Goal: Task Accomplishment & Management: Use online tool/utility

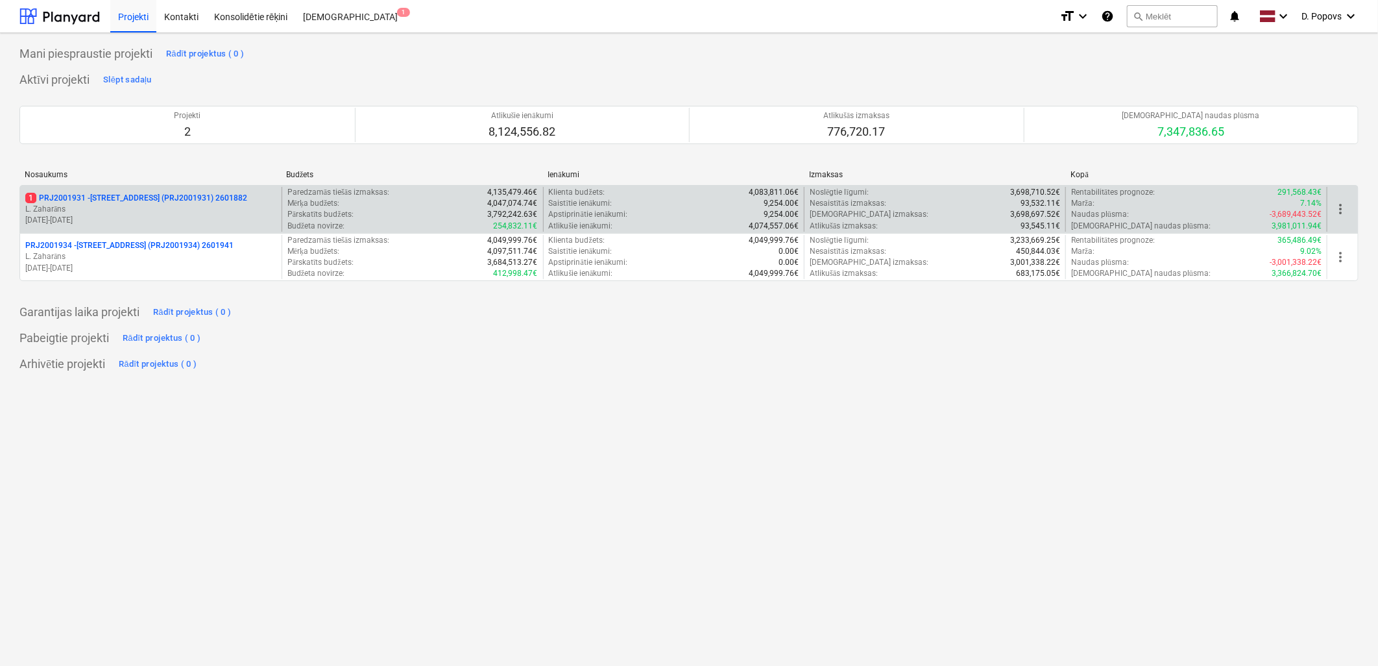
click at [252, 202] on div "1 PRJ2001931 - [STREET_ADDRESS] (PRJ2001931) 2601882" at bounding box center [150, 198] width 251 height 11
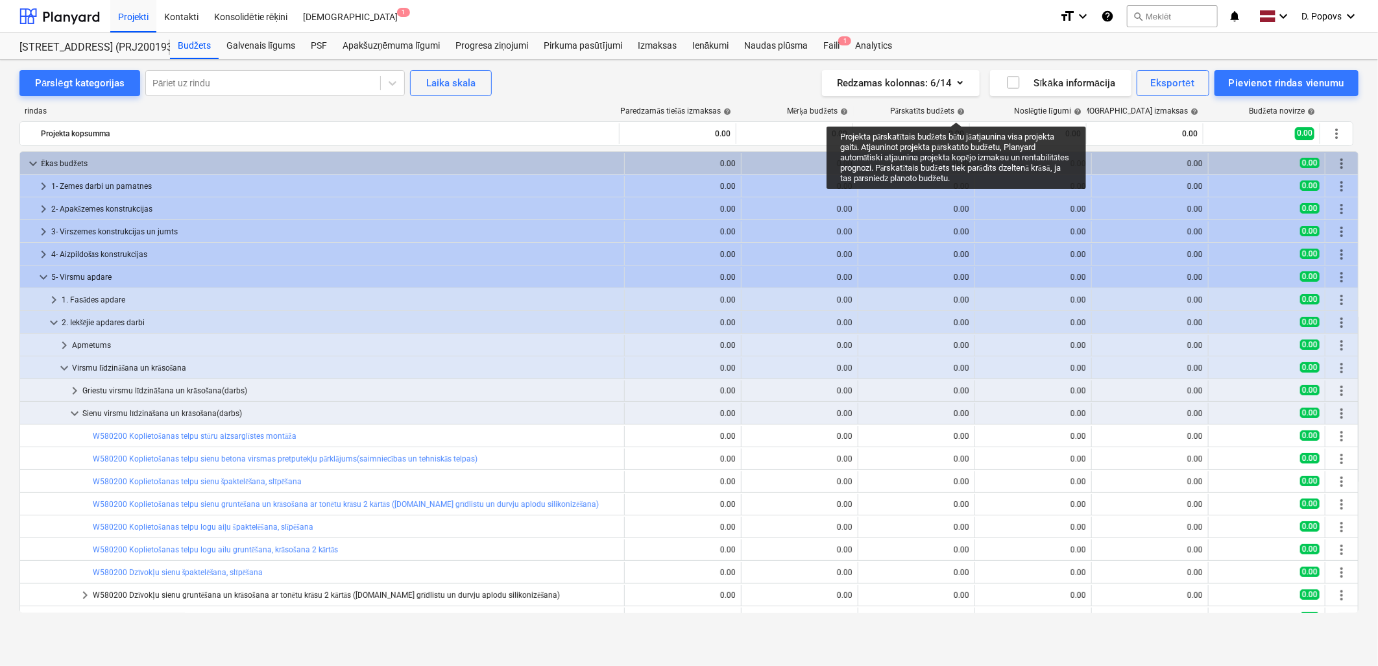
scroll to position [144, 0]
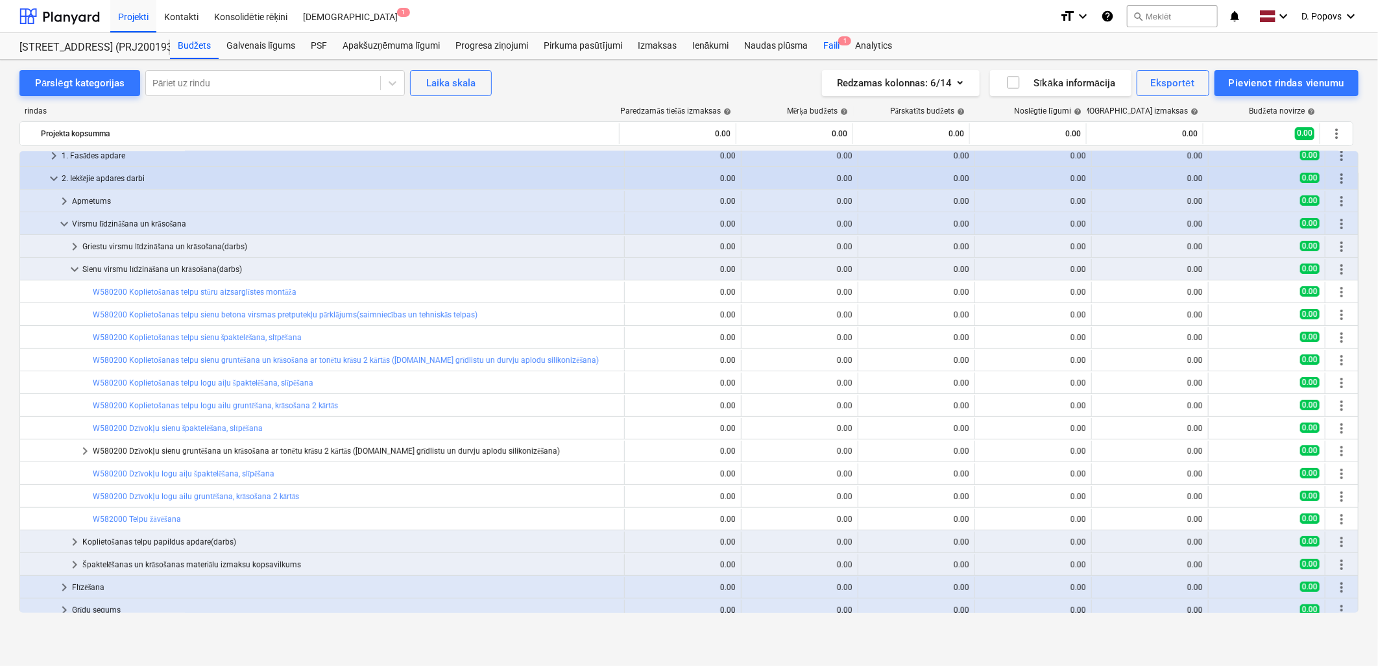
click at [836, 42] on div "Faili 1" at bounding box center [832, 46] width 32 height 26
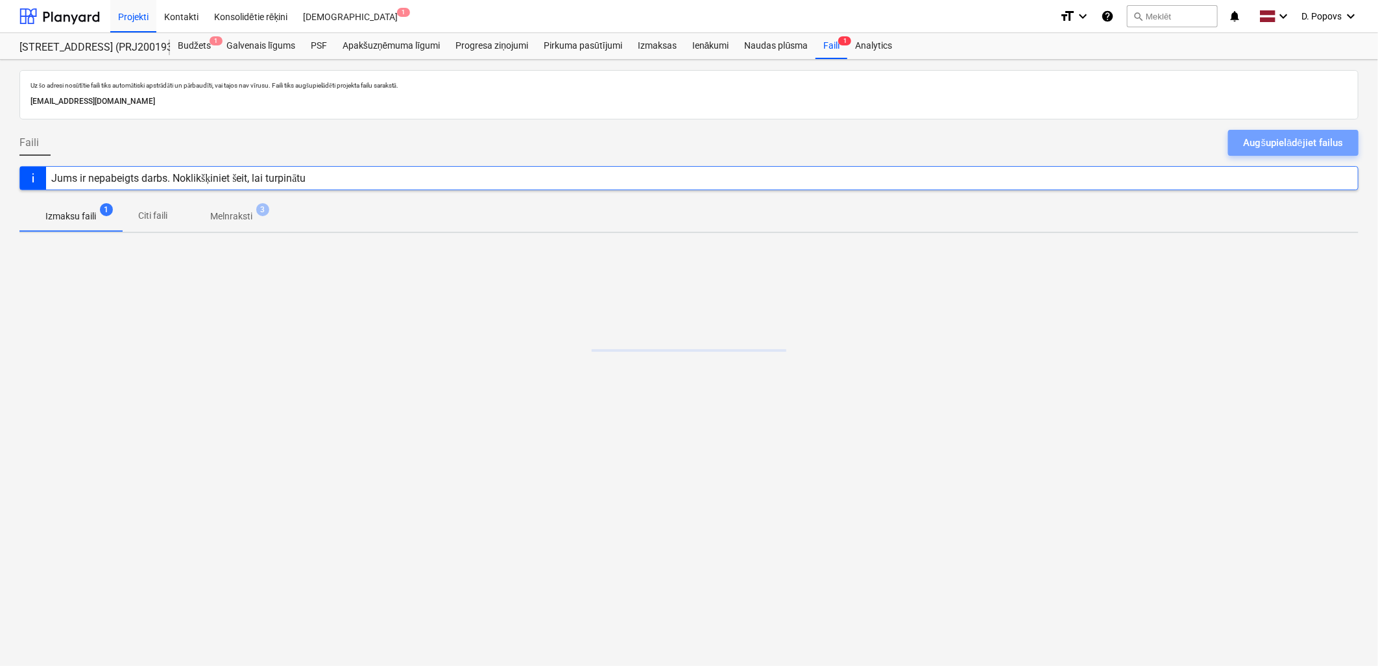
drag, startPoint x: 1275, startPoint y: 141, endPoint x: 1318, endPoint y: 161, distance: 47.3
click at [1276, 141] on div "Augšupielādējiet failus" at bounding box center [1293, 142] width 99 height 17
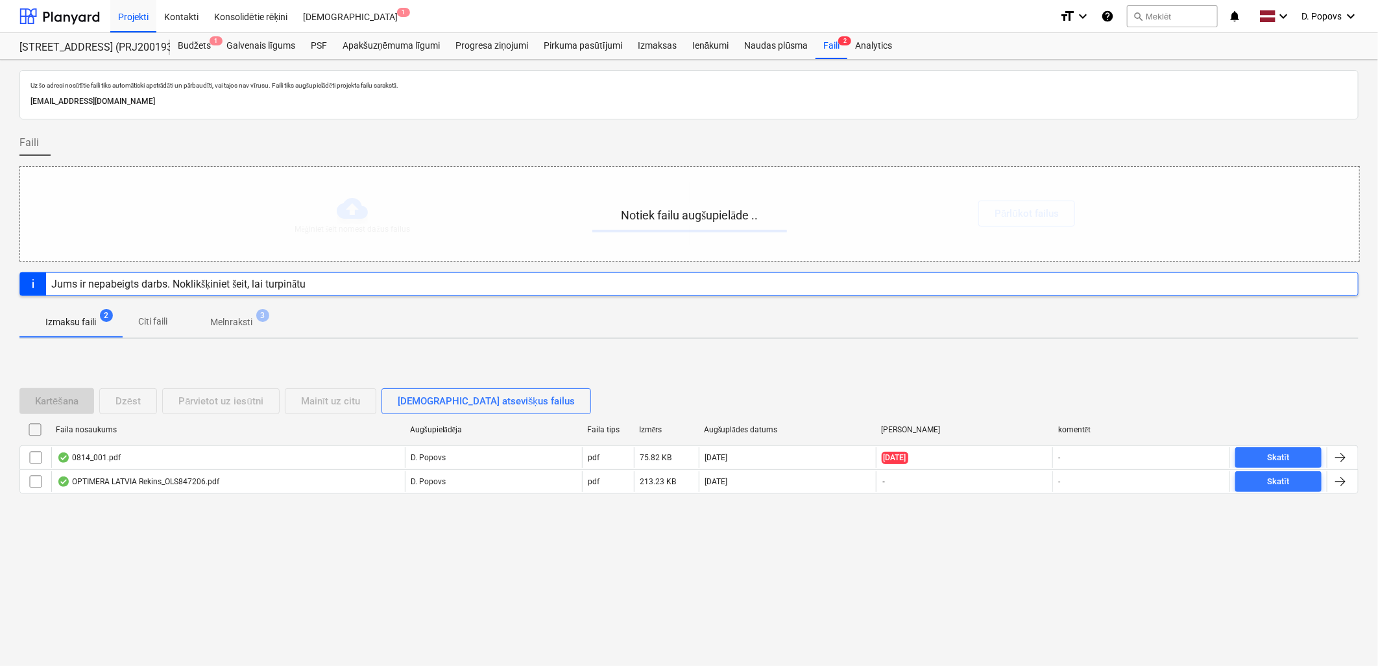
click at [781, 572] on div "Uz šo adresi nosūtītie faili tiks automātiski apstrādāti un pārbaudīti, vai taj…" at bounding box center [689, 363] width 1378 height 606
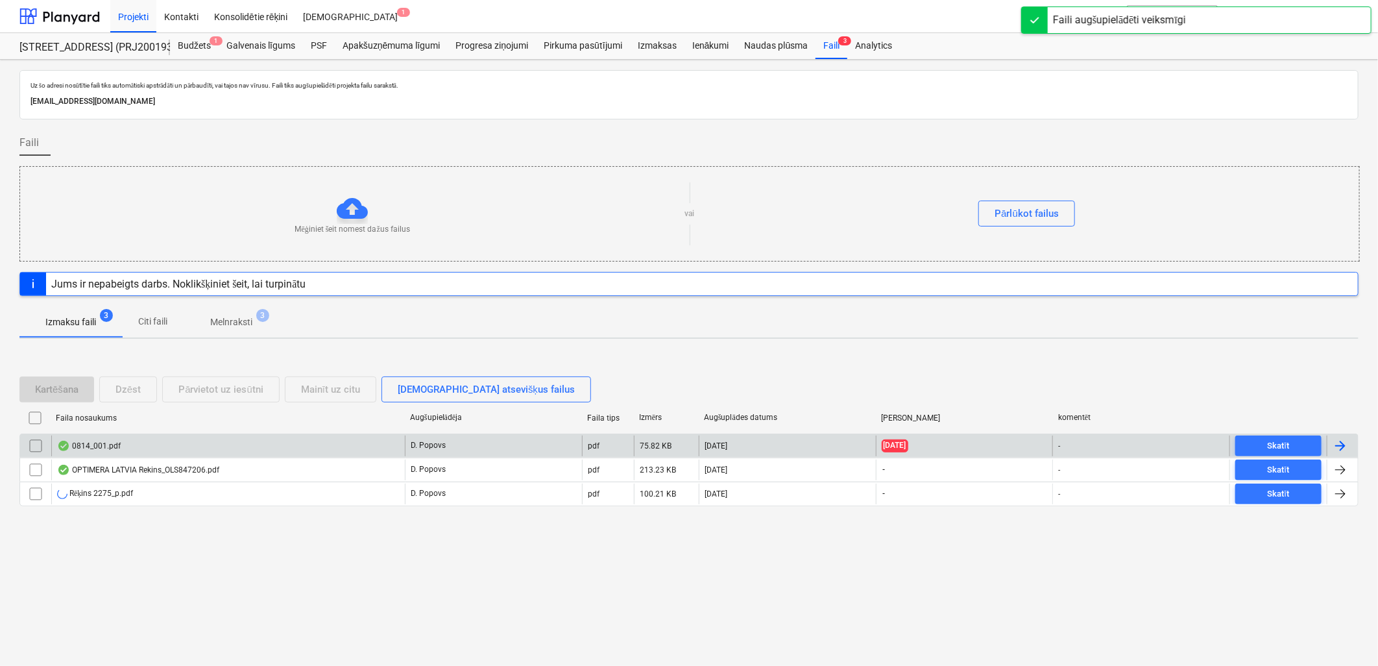
click at [335, 449] on div "0814_001.pdf" at bounding box center [228, 445] width 354 height 21
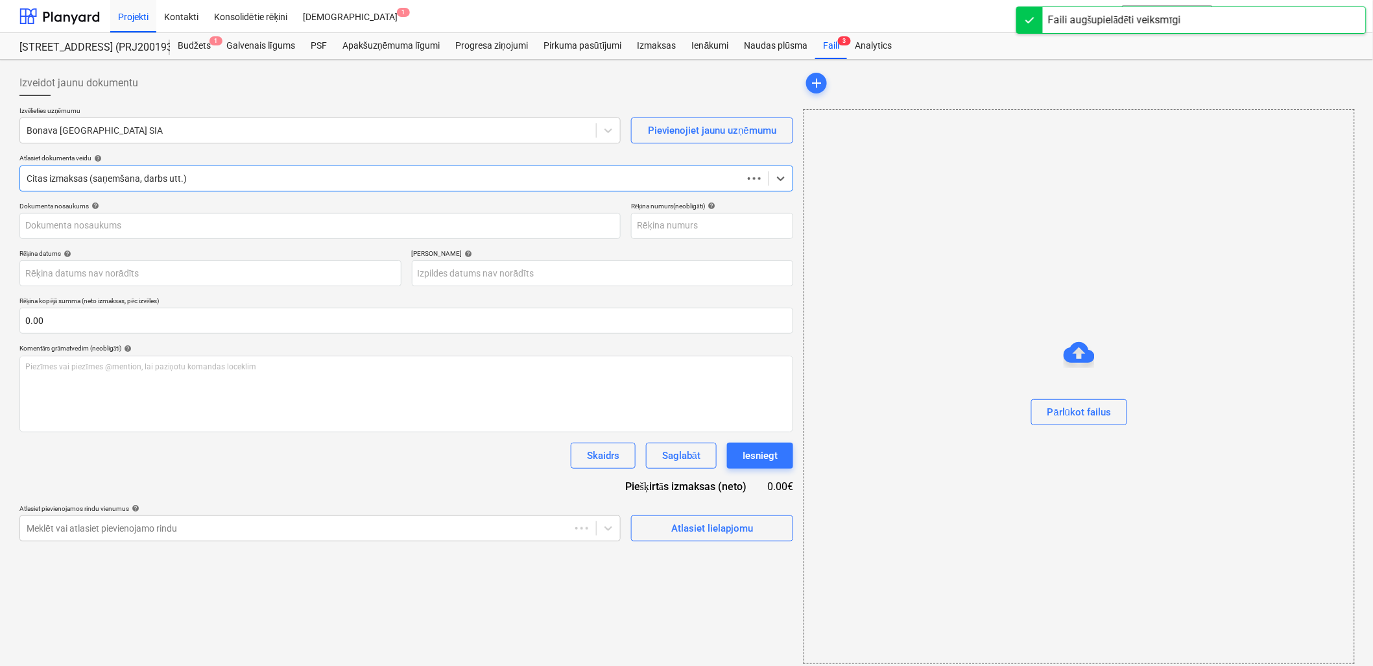
type input "ART 251914"
type input "[DATE]"
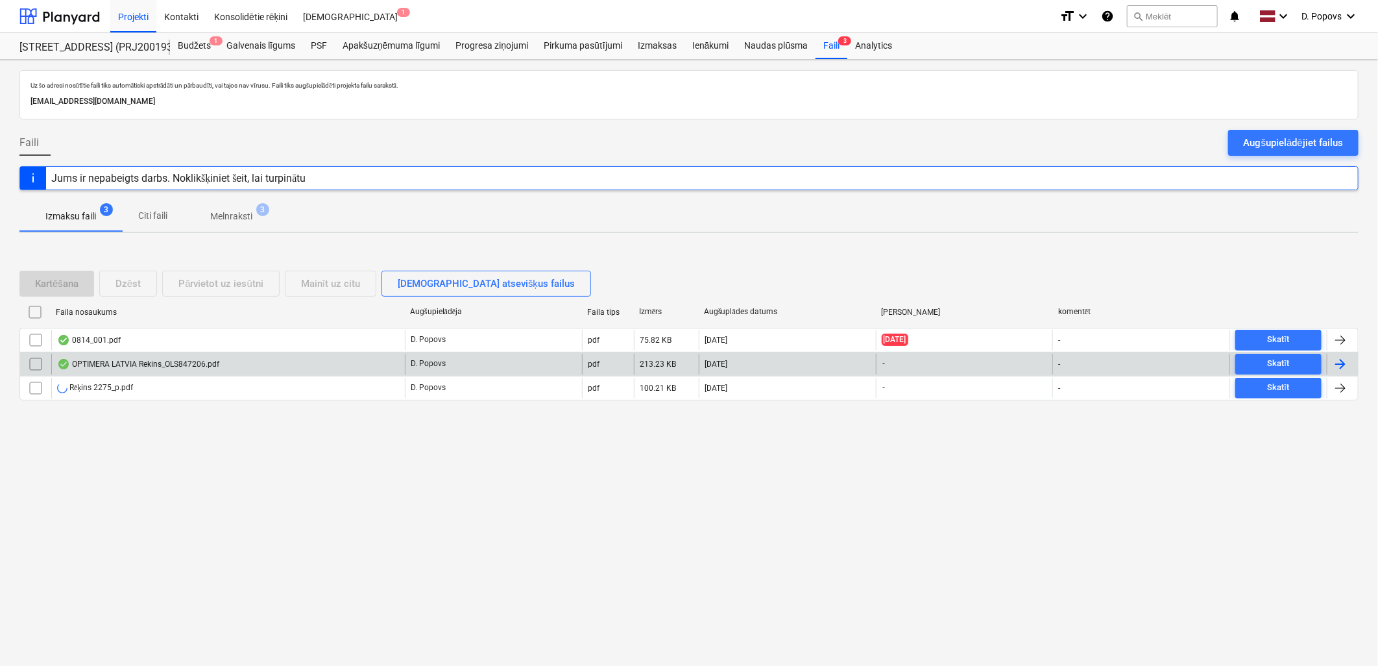
click at [193, 360] on div "OPTIMERA LATVIA Rekins_OLS847206.pdf" at bounding box center [138, 364] width 162 height 10
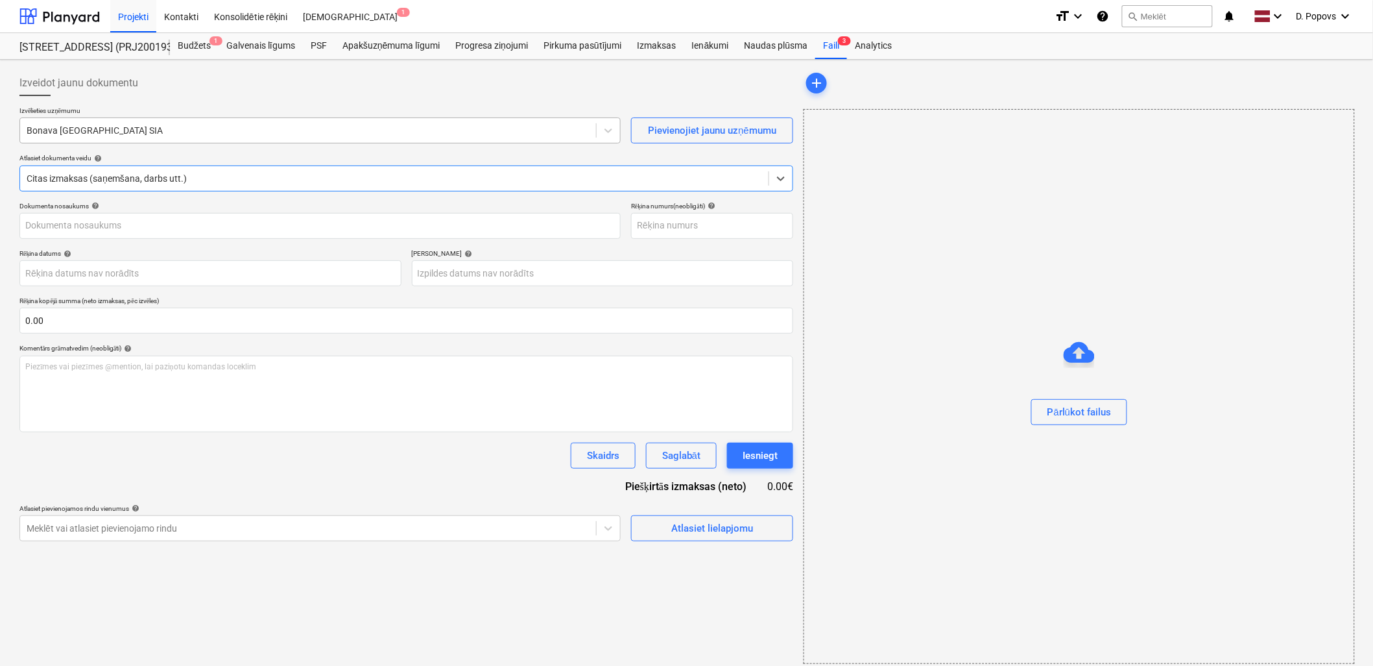
type input "OLS847206"
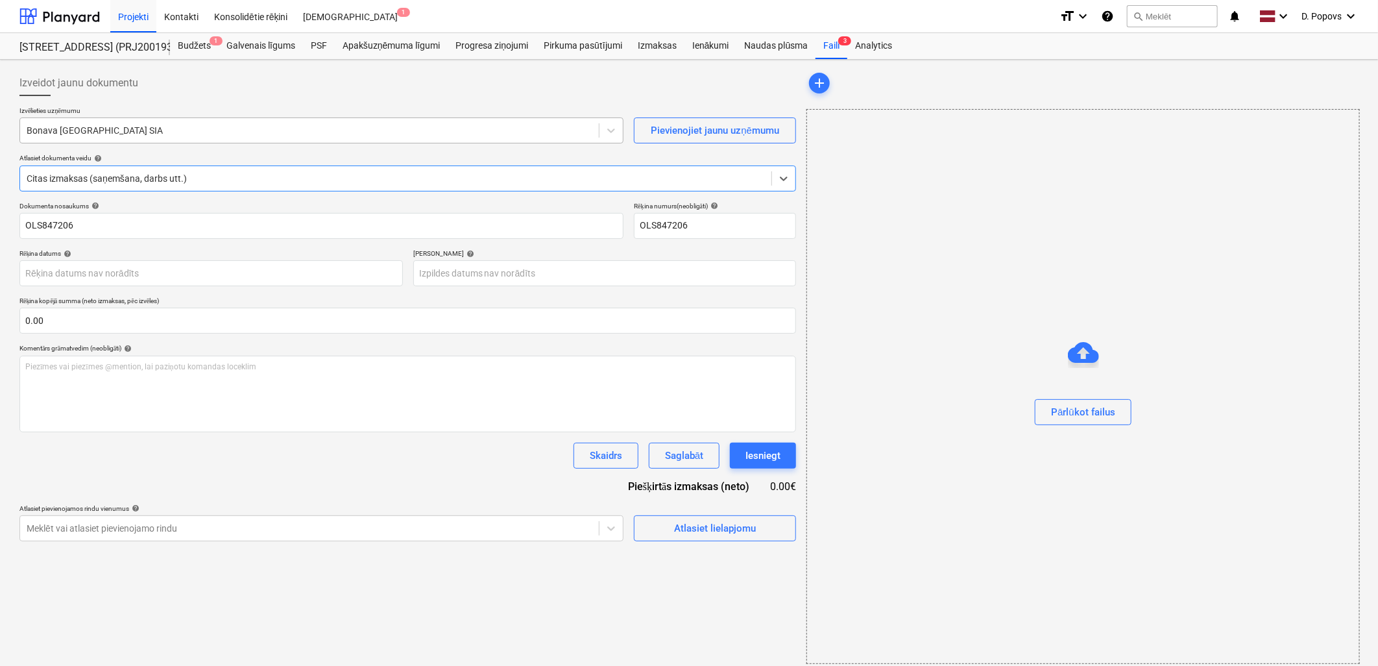
click at [359, 139] on div "Bonava [GEOGRAPHIC_DATA] SIA" at bounding box center [309, 130] width 579 height 18
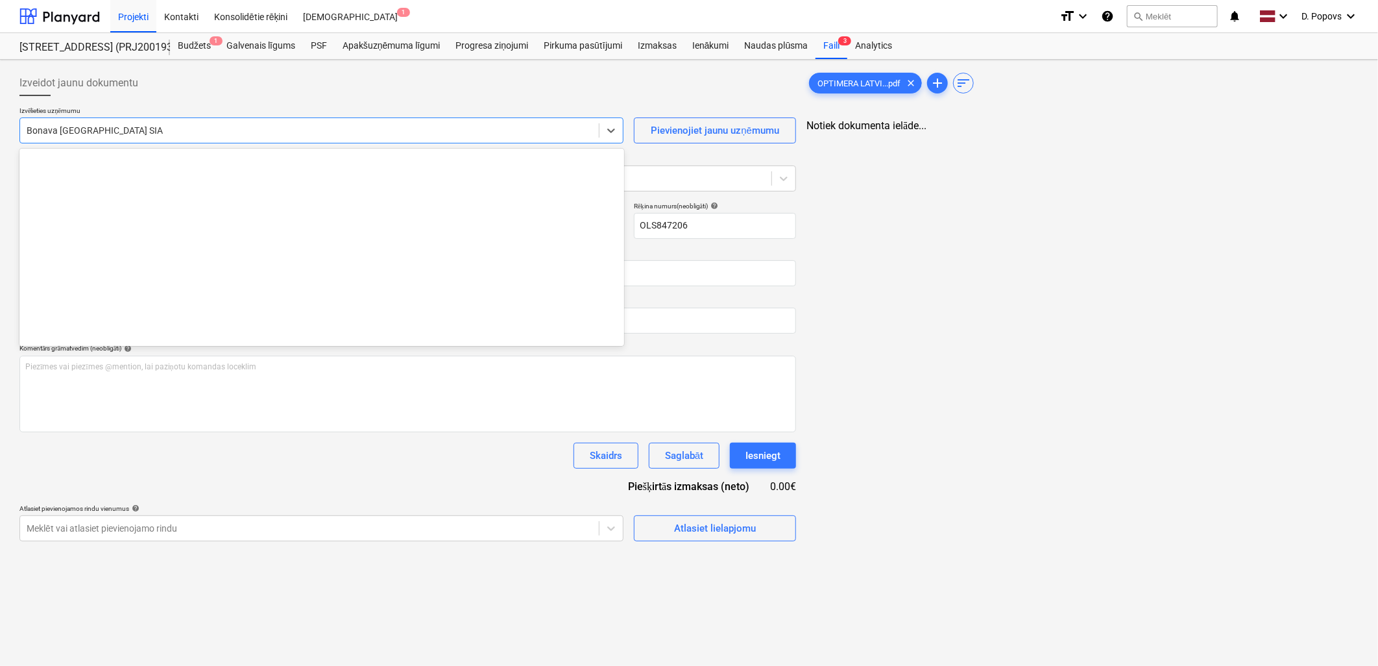
scroll to position [2430, 0]
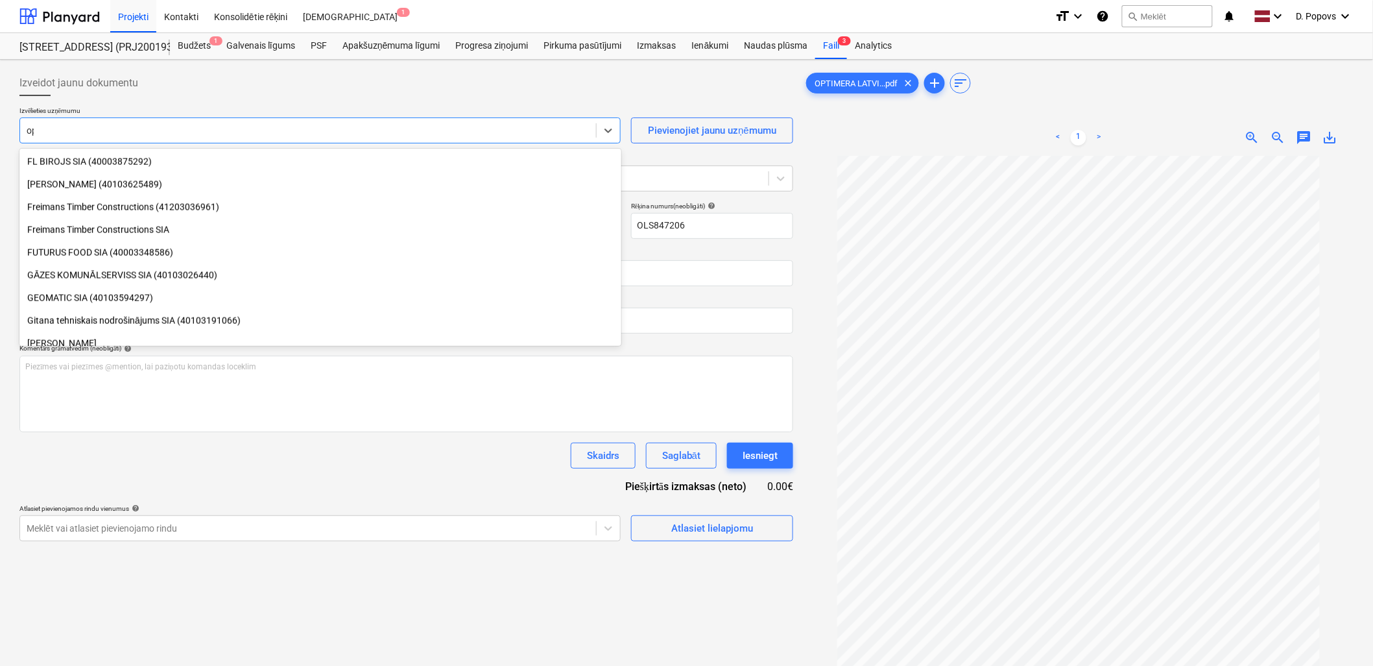
type input "opt"
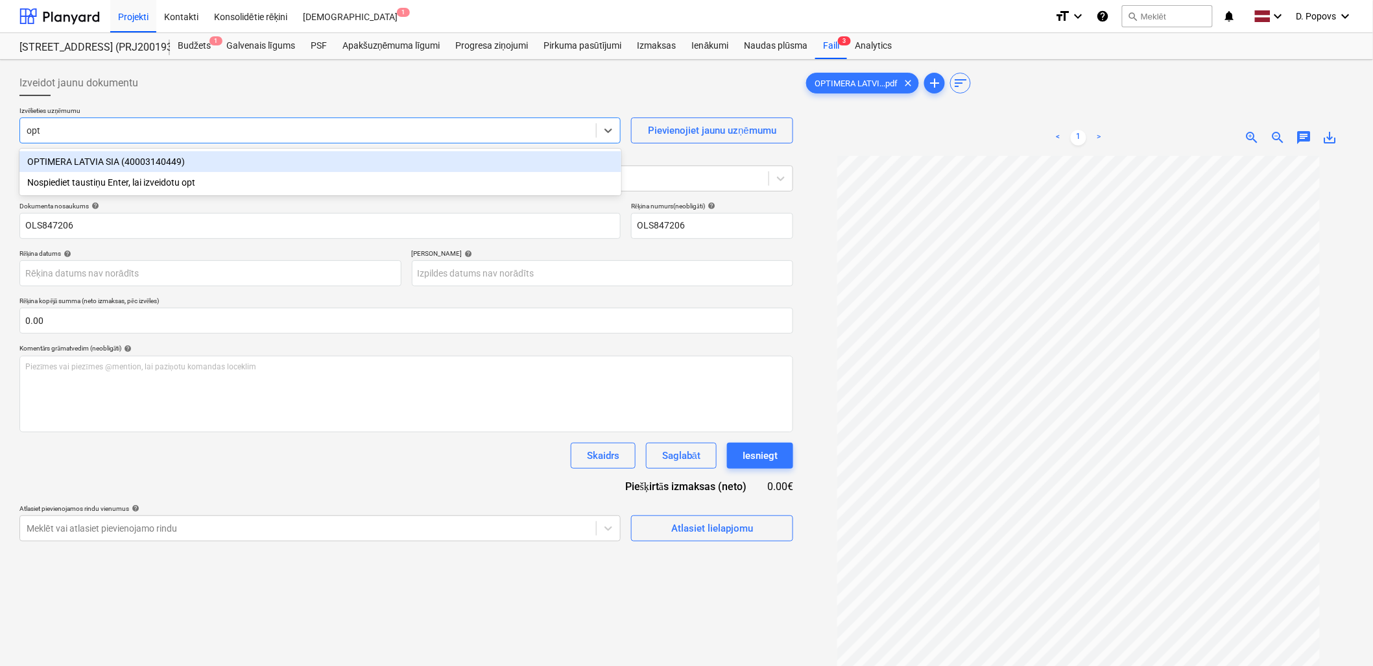
click at [349, 156] on div "OPTIMERA LATVIA SIA (40003140449)" at bounding box center [320, 161] width 602 height 21
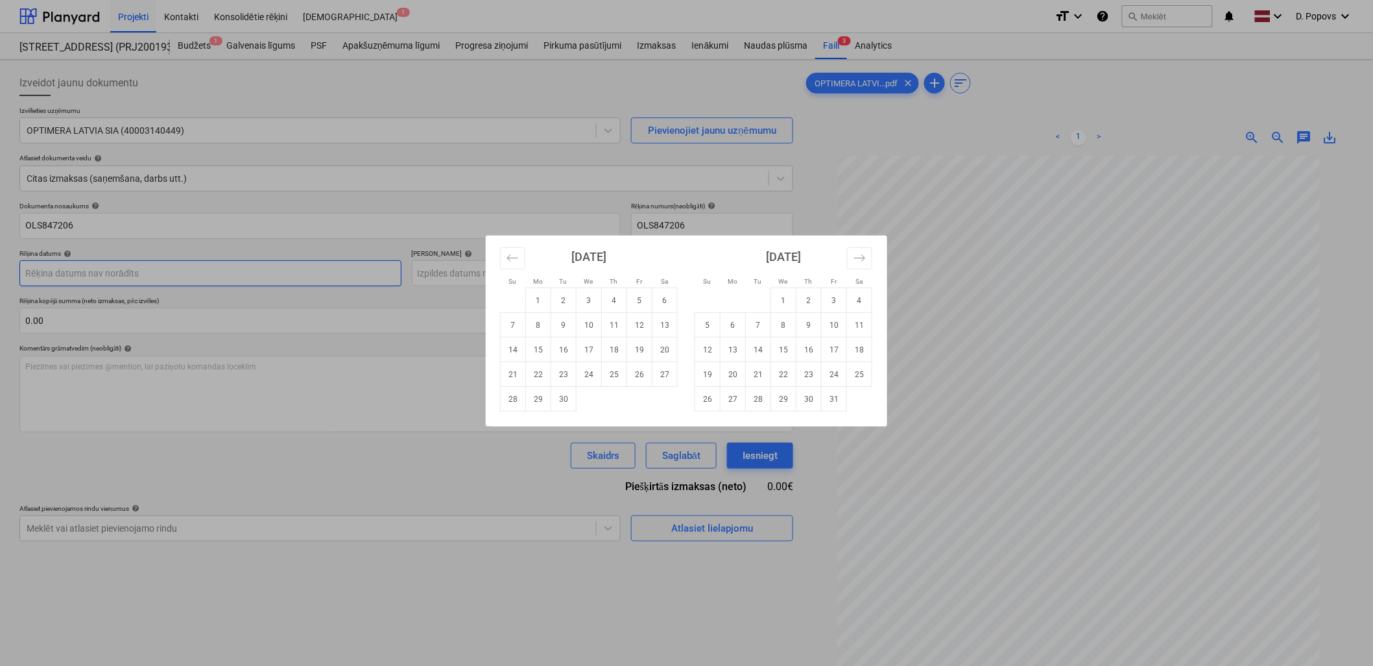
click at [92, 282] on body "Projekti Kontakti Konsolidētie rēķini Iesūtne 1 format_size keyboard_arrow_down…" at bounding box center [686, 333] width 1373 height 666
click at [441, 503] on div "Su Mo Tu We Th Fr Sa Su Mo Tu We Th Fr Sa [DATE] 1 2 3 4 5 6 7 8 9 10 11 12 13 …" at bounding box center [686, 333] width 1373 height 666
drag, startPoint x: 332, startPoint y: 270, endPoint x: 574, endPoint y: 304, distance: 244.3
click at [334, 270] on body "Projekti Kontakti Konsolidētie rēķini Iesūtne 1 format_size keyboard_arrow_down…" at bounding box center [686, 333] width 1373 height 666
click at [615, 319] on td "11" at bounding box center [614, 325] width 25 height 25
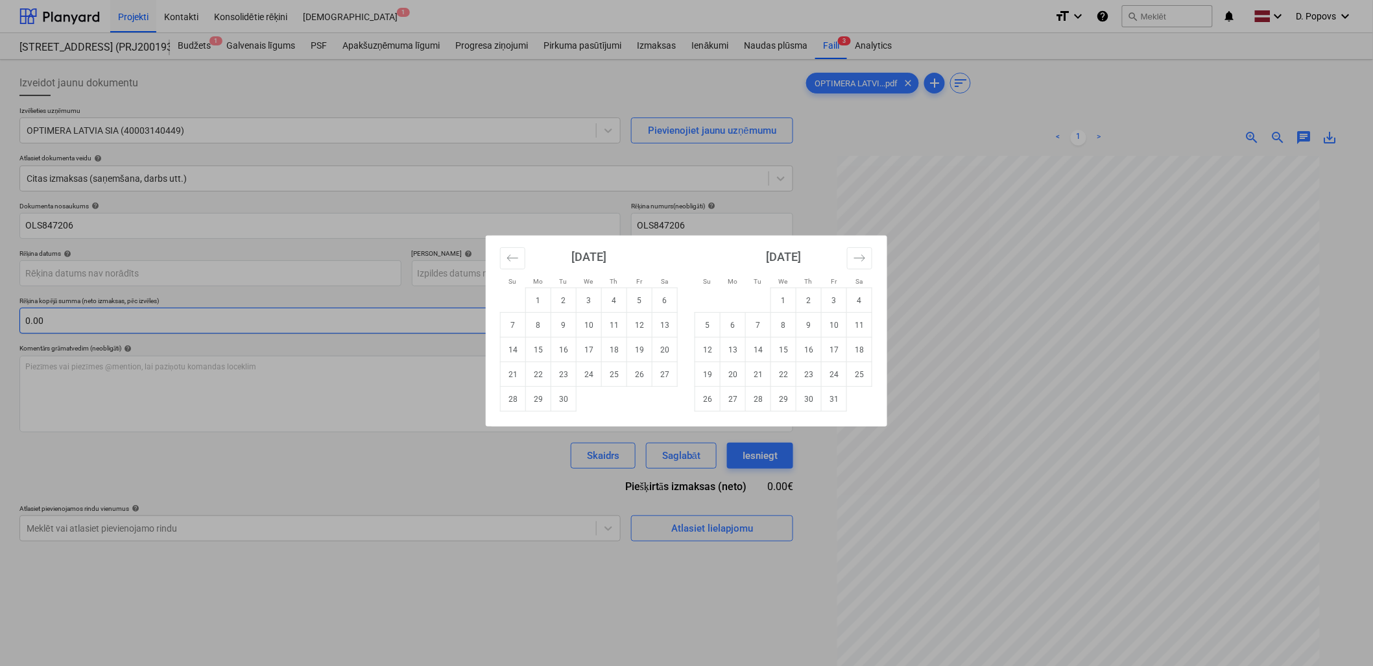
type input "[DATE]"
click at [646, 271] on body "Projekti Kontakti Konsolidētie rēķini Iesūtne 1 format_size keyboard_arrow_down…" at bounding box center [686, 333] width 1373 height 666
click at [854, 253] on icon "Move forward to switch to the next month." at bounding box center [860, 258] width 12 height 12
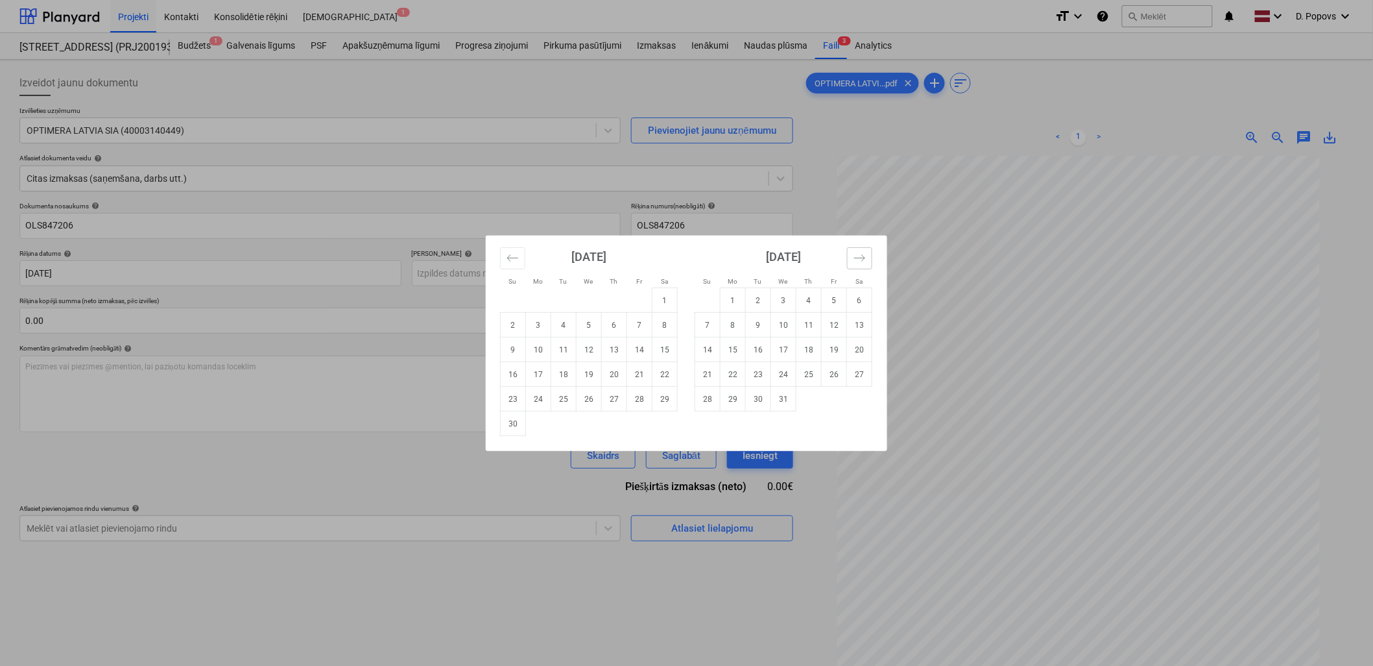
click at [854, 253] on icon "Move forward to switch to the next month." at bounding box center [860, 258] width 12 height 12
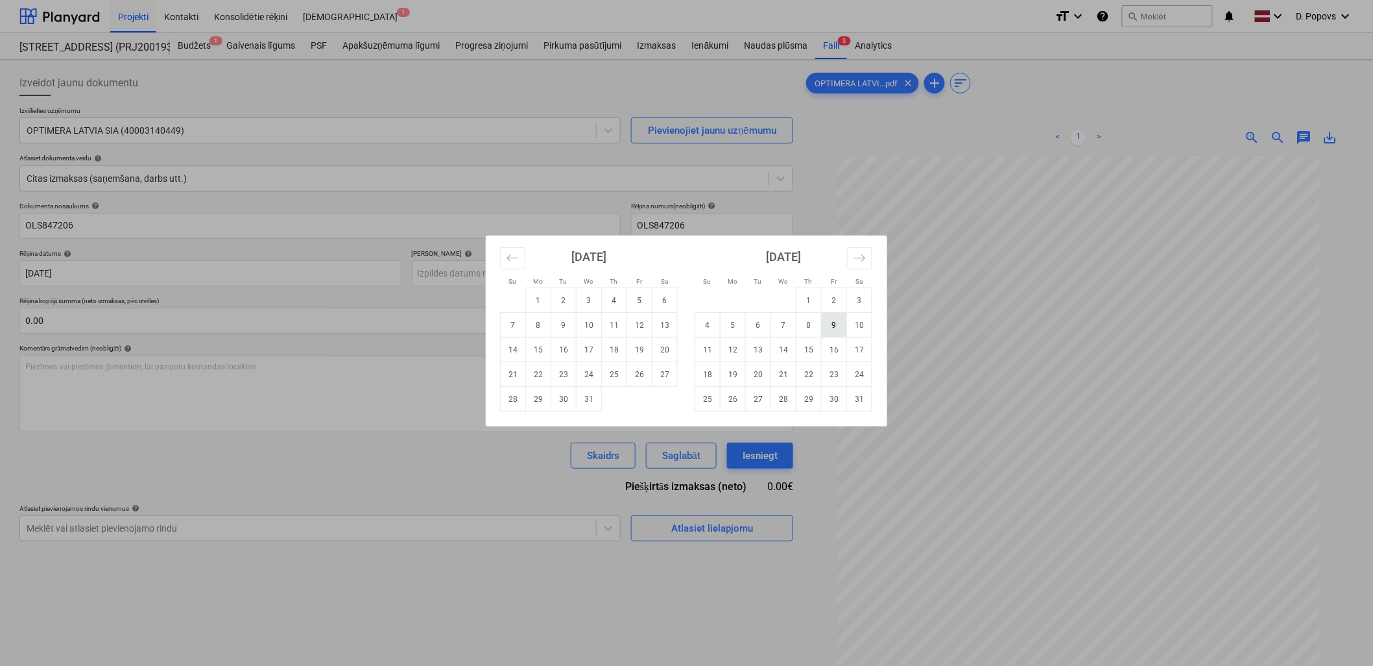
click at [838, 326] on td "9" at bounding box center [834, 325] width 25 height 25
type input "[DATE]"
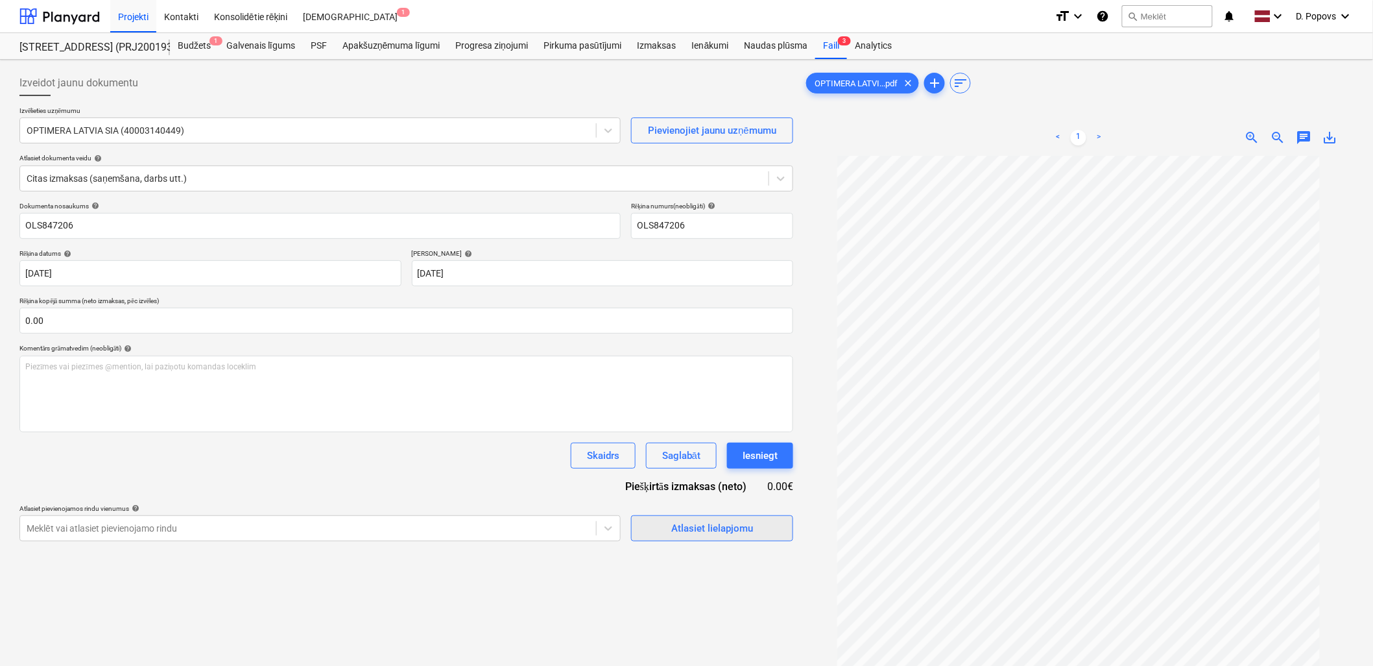
click at [712, 535] on div "Atlasiet lielapjomu" at bounding box center [712, 528] width 82 height 17
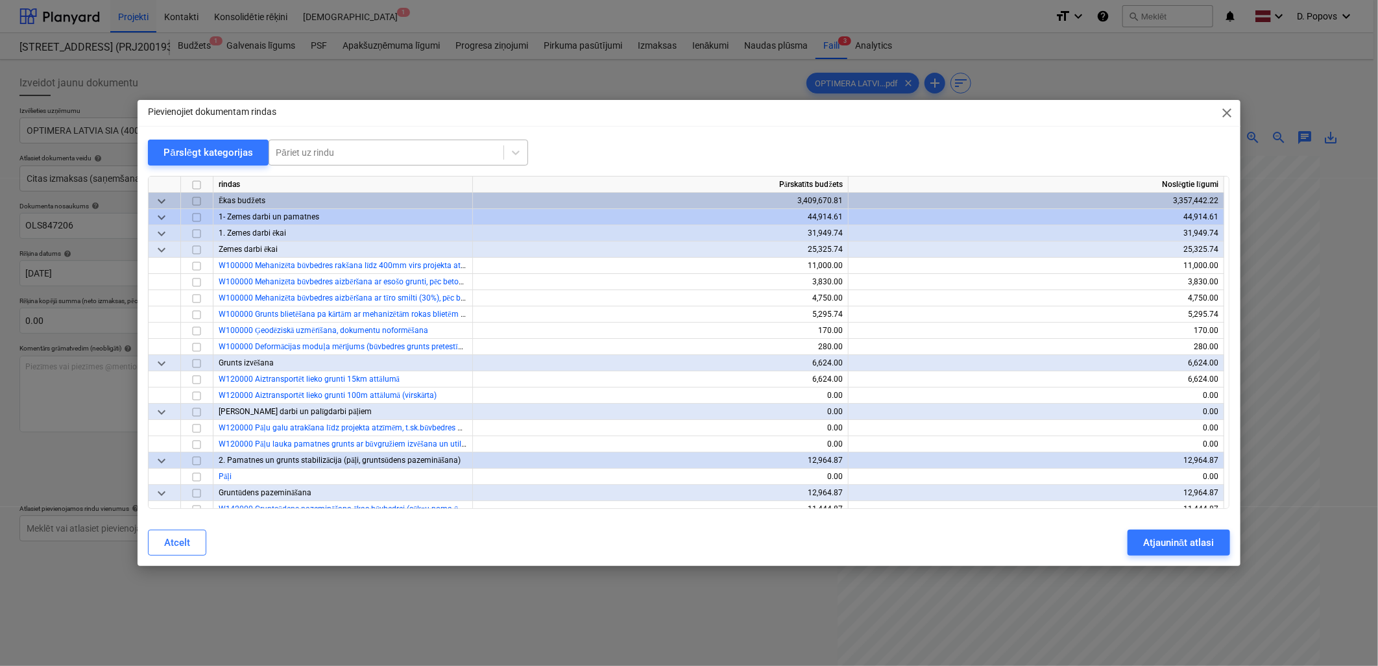
click at [381, 141] on div "Pāriet uz rindu" at bounding box center [399, 152] width 260 height 26
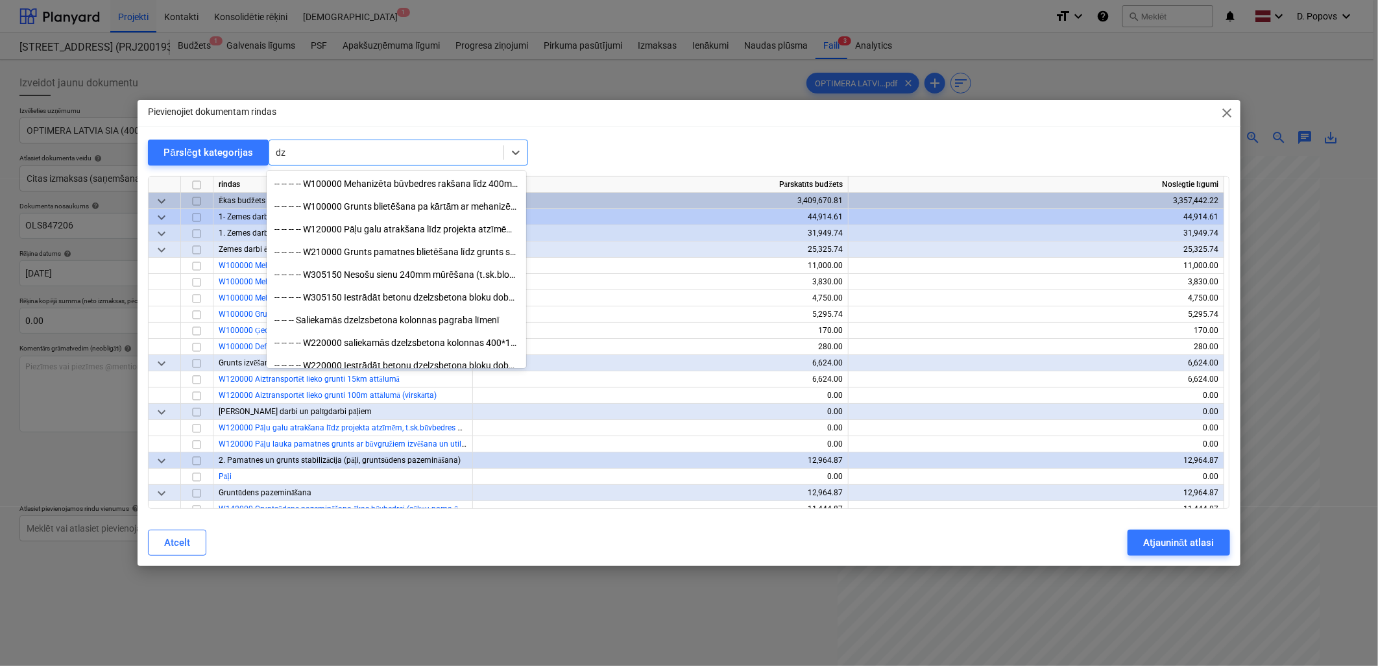
type input "d"
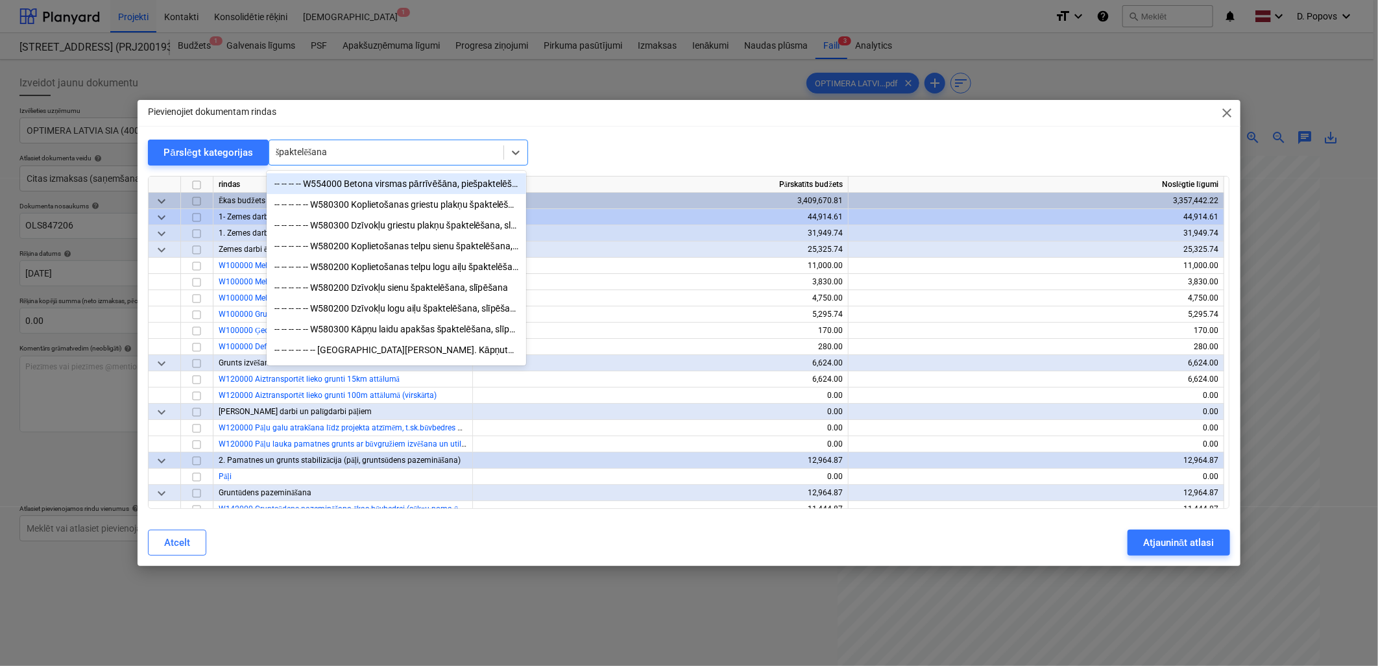
type input "špaktelēšan"
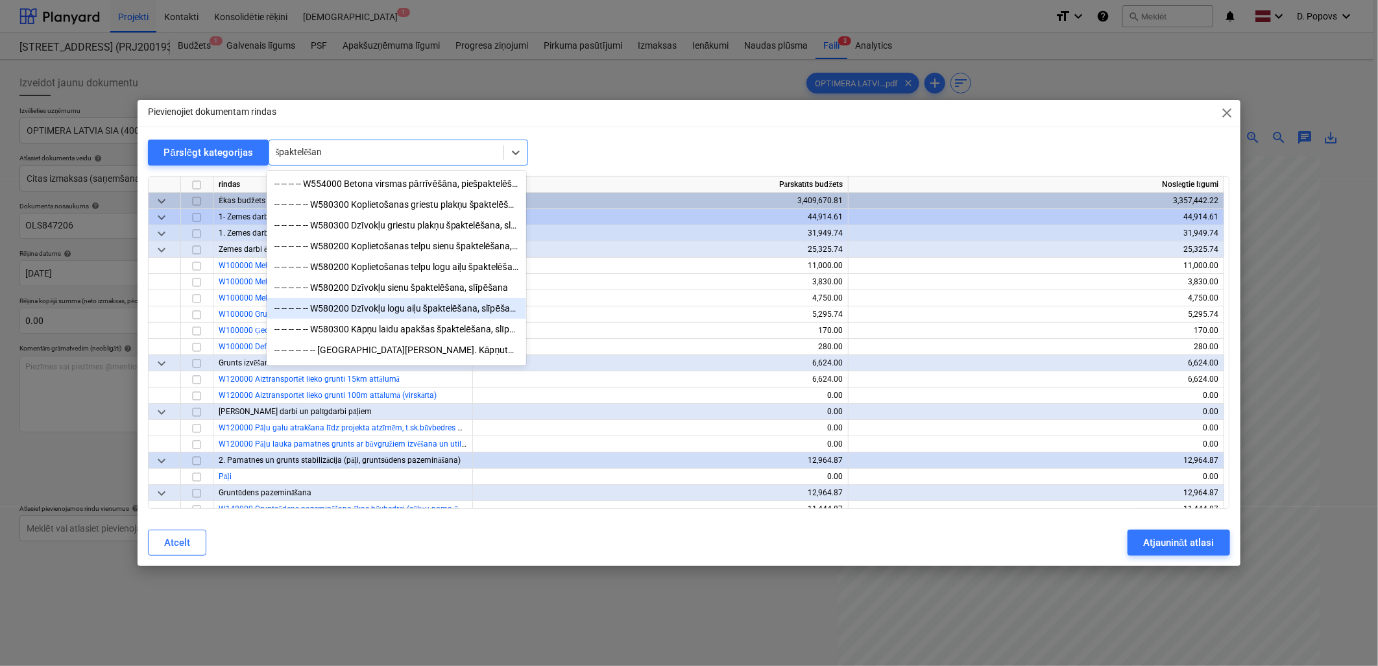
scroll to position [22, 0]
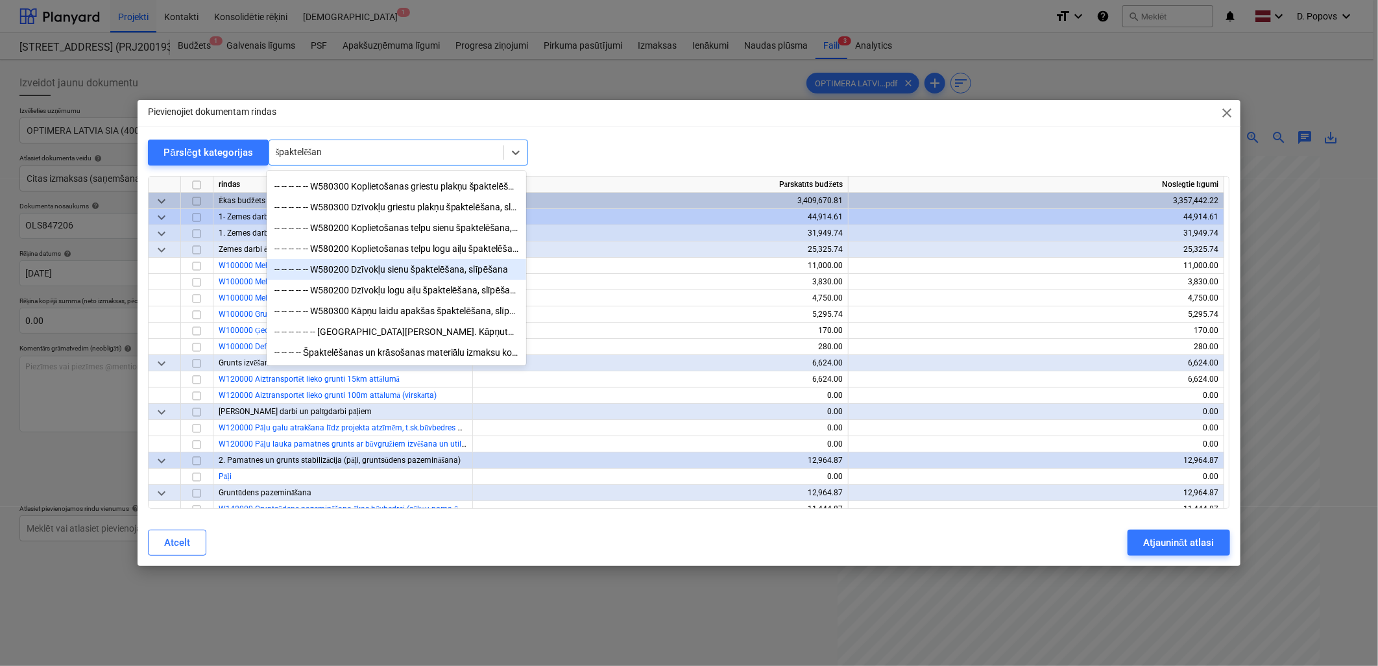
click at [446, 269] on div "-- -- -- -- -- W580200 Dzīvokļu sienu špaktelēšana, slīpēšana" at bounding box center [397, 269] width 260 height 21
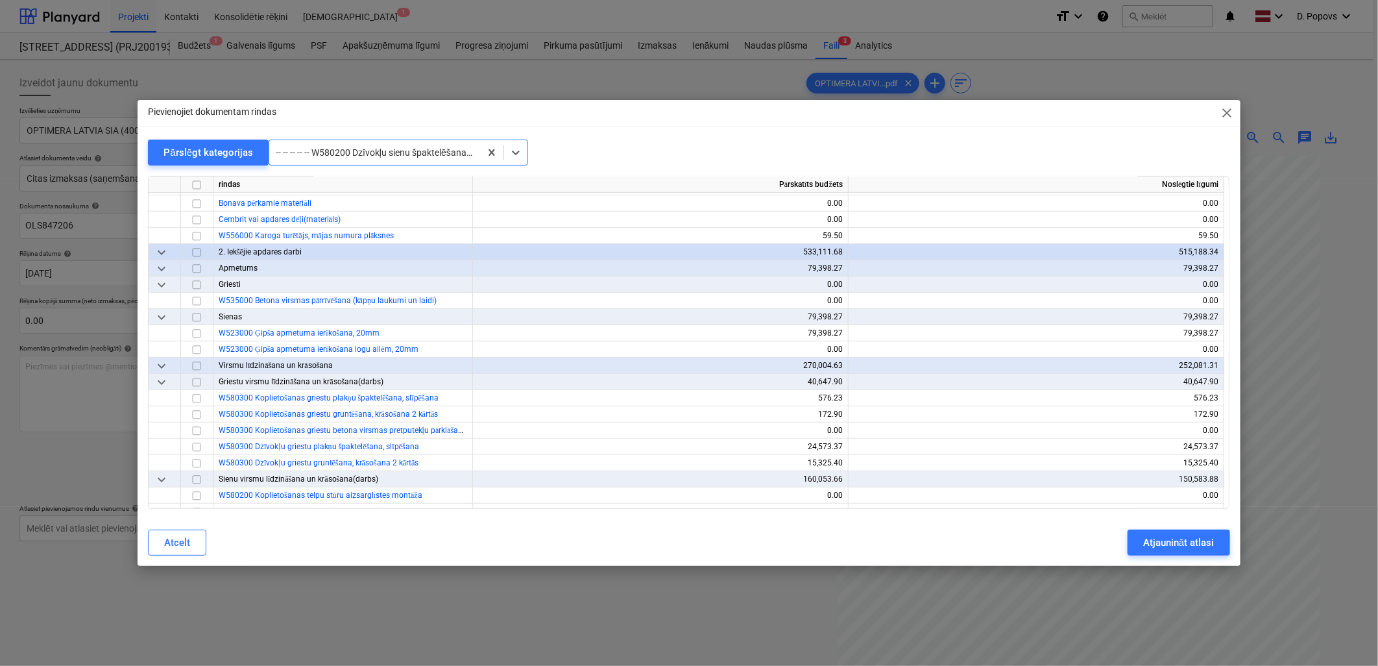
scroll to position [6974, 0]
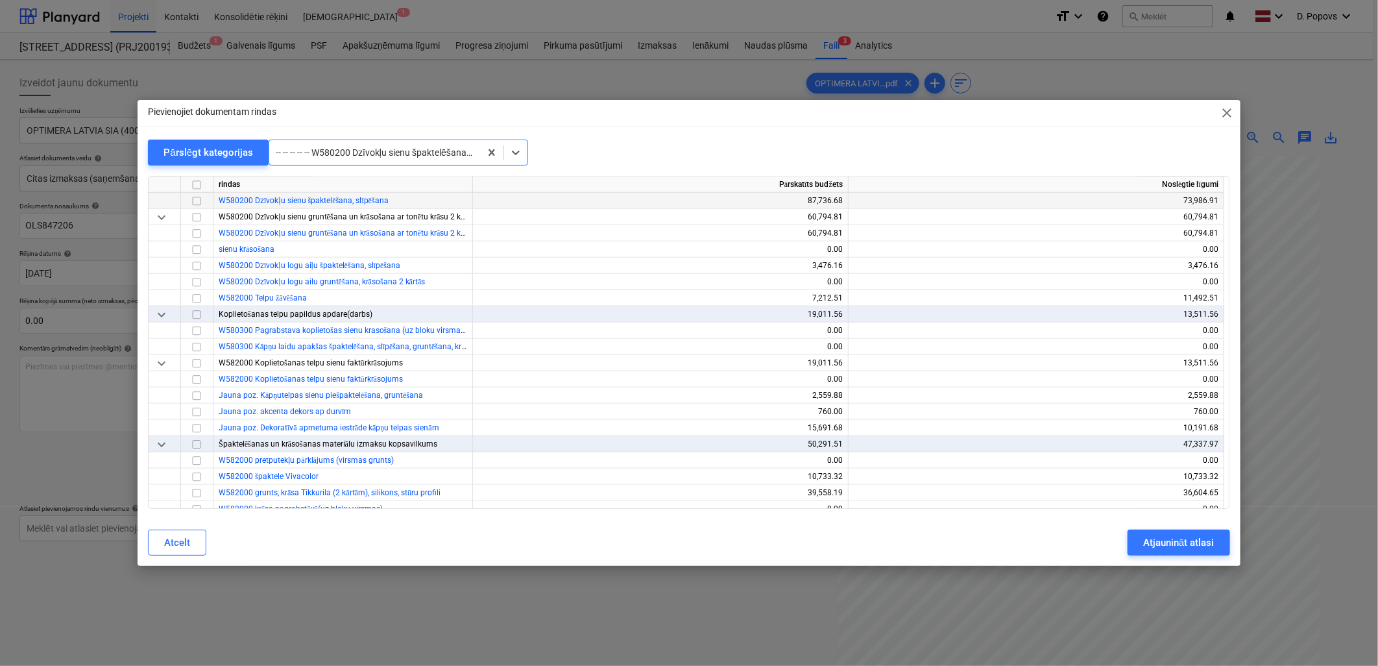
click at [189, 202] on input "checkbox" at bounding box center [197, 201] width 16 height 16
click at [1158, 550] on div "Atjaunināt atlasi" at bounding box center [1178, 542] width 71 height 17
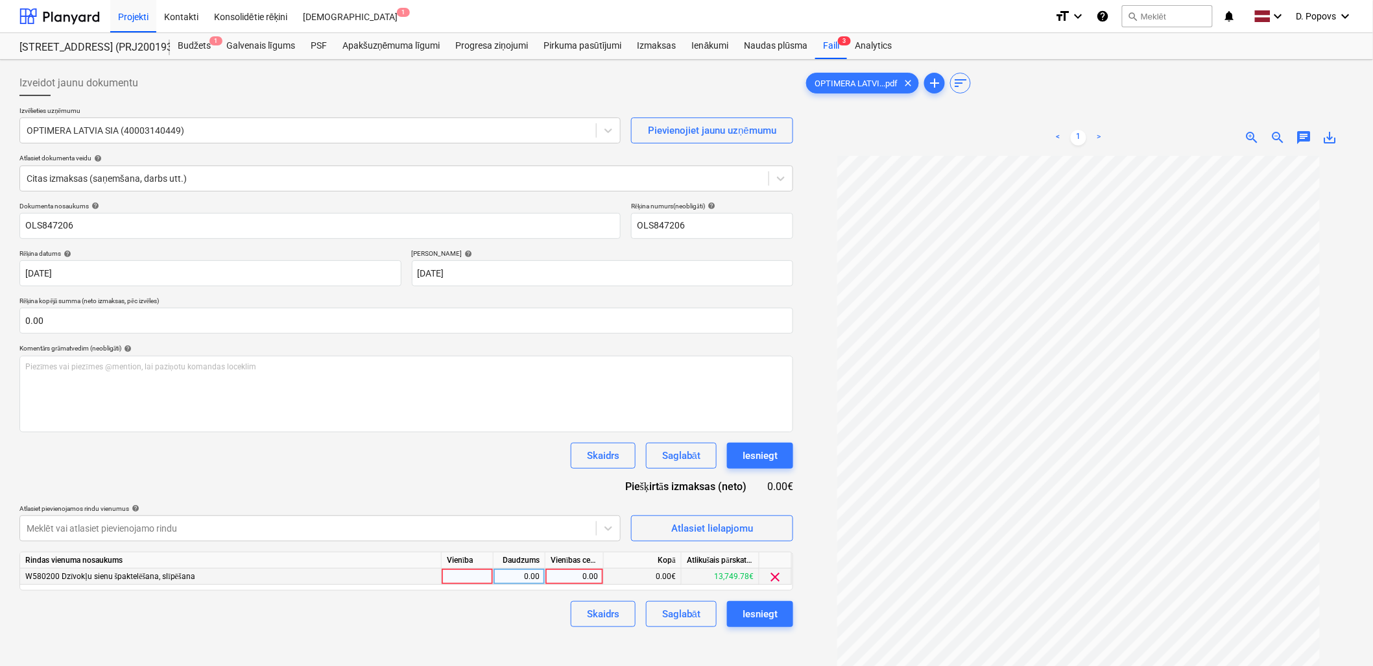
click at [567, 583] on div "0.00" at bounding box center [574, 576] width 47 height 16
type input "58.15"
click at [483, 640] on div "Izveidot jaunu dokumentu Izvēlieties uzņēmumu OPTIMERA LATVIA SIA (40003140449)…" at bounding box center [406, 427] width 784 height 725
click at [695, 614] on div "Saglabāt" at bounding box center [681, 613] width 38 height 17
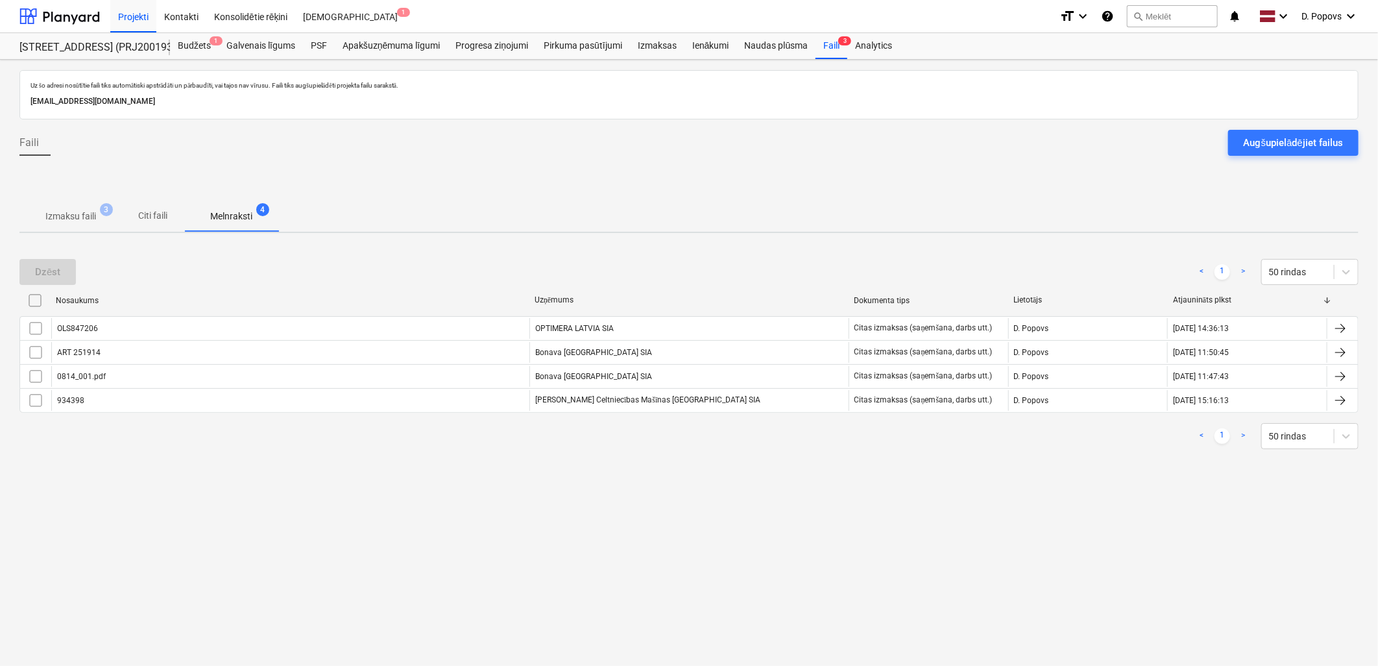
click at [59, 219] on p "Izmaksu faili" at bounding box center [70, 217] width 51 height 14
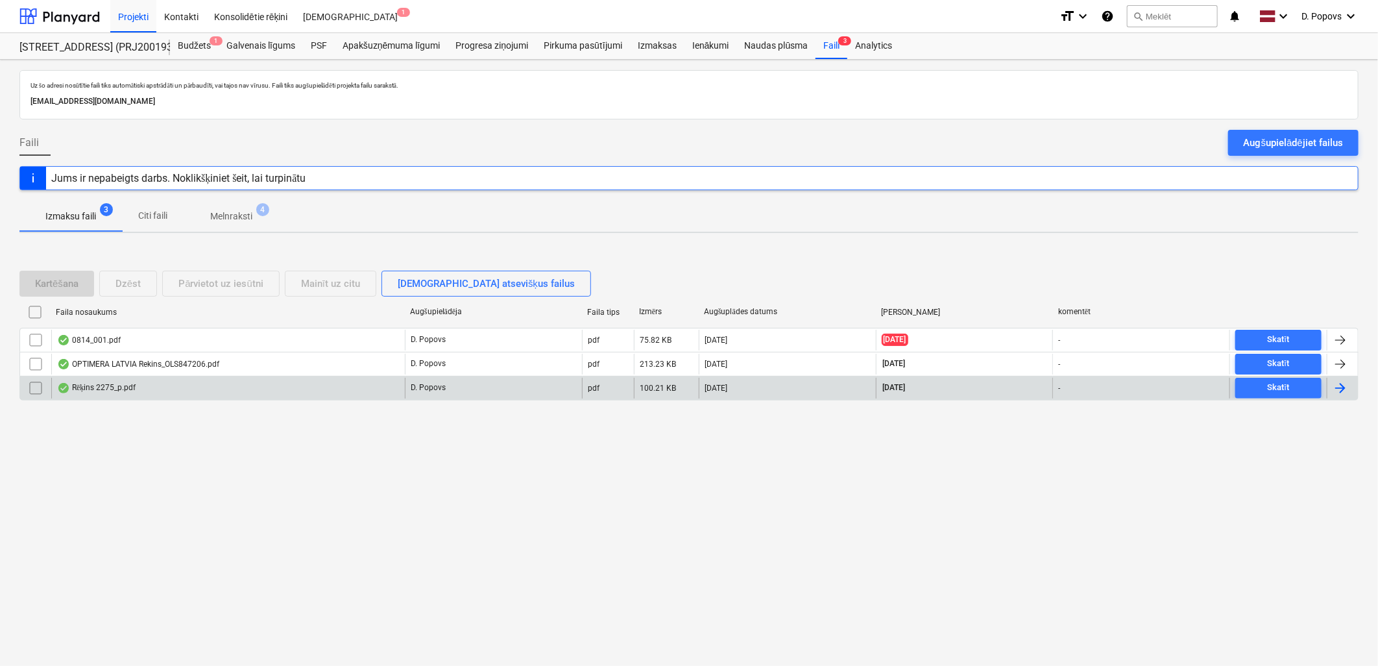
click at [156, 390] on div "Rēķins 2275_p.pdf" at bounding box center [228, 388] width 354 height 21
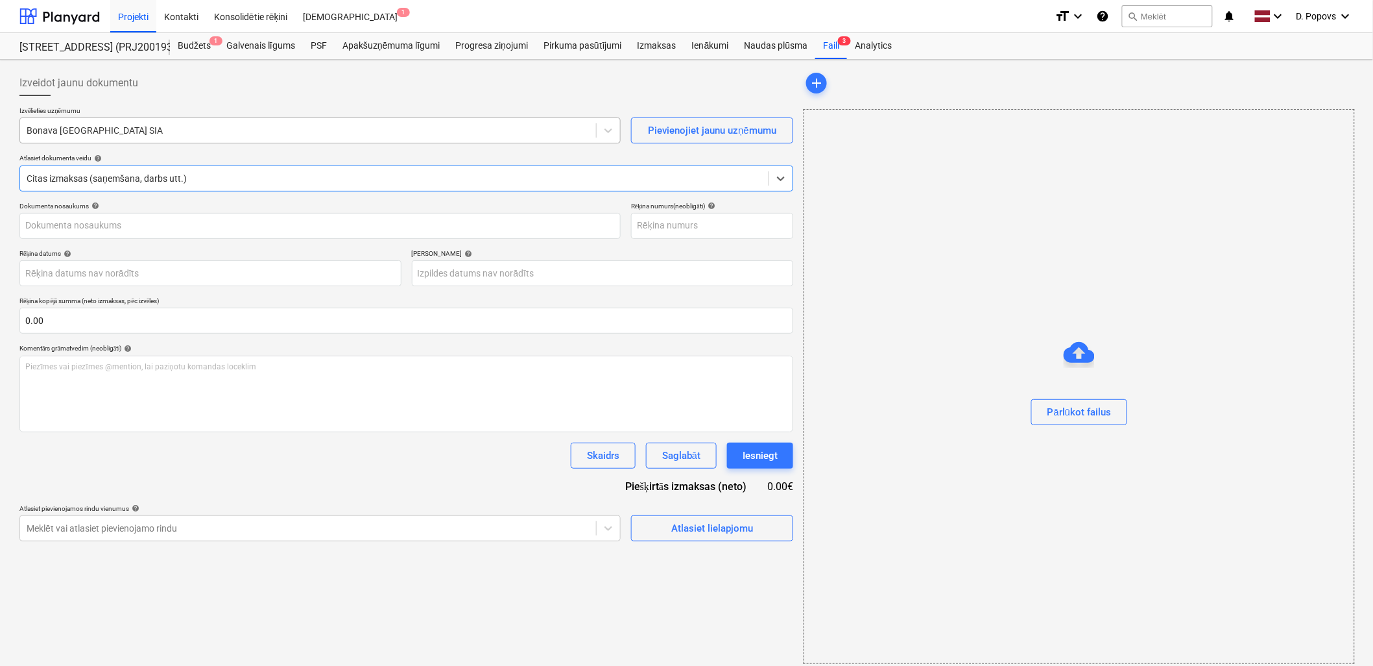
type input "40103886697"
type input "[DATE]"
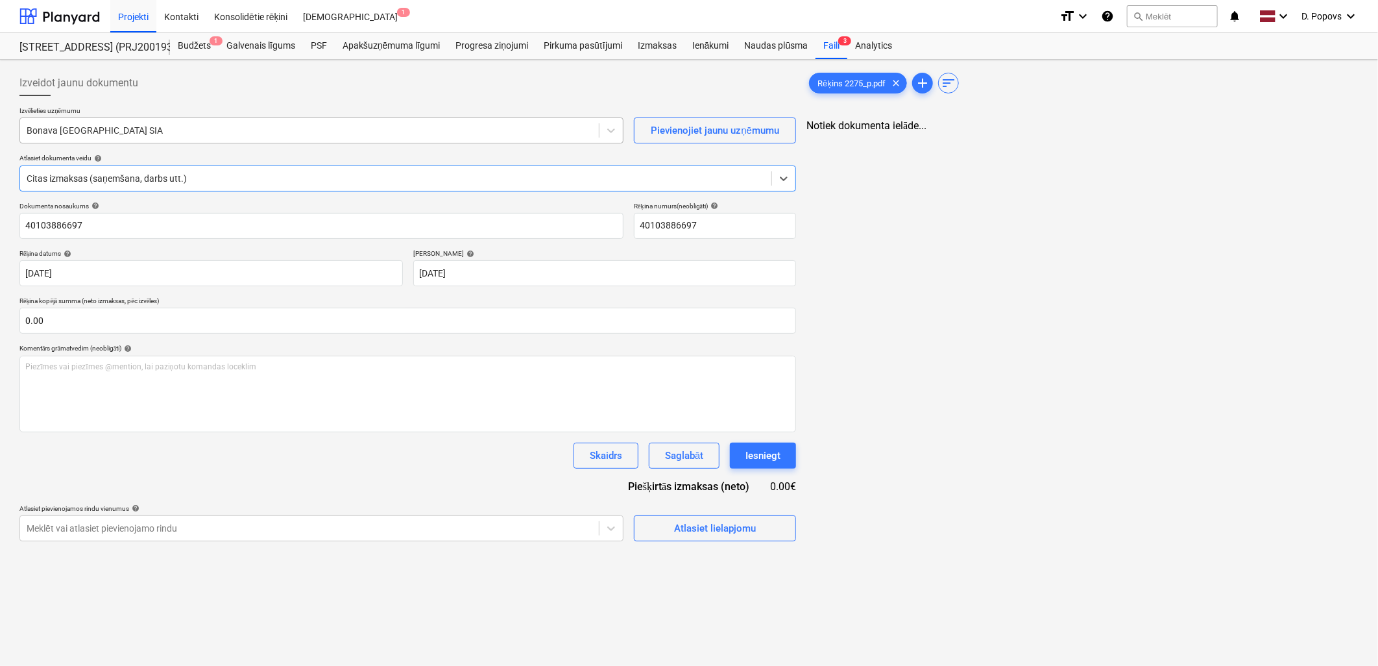
click at [189, 132] on div at bounding box center [310, 130] width 566 height 13
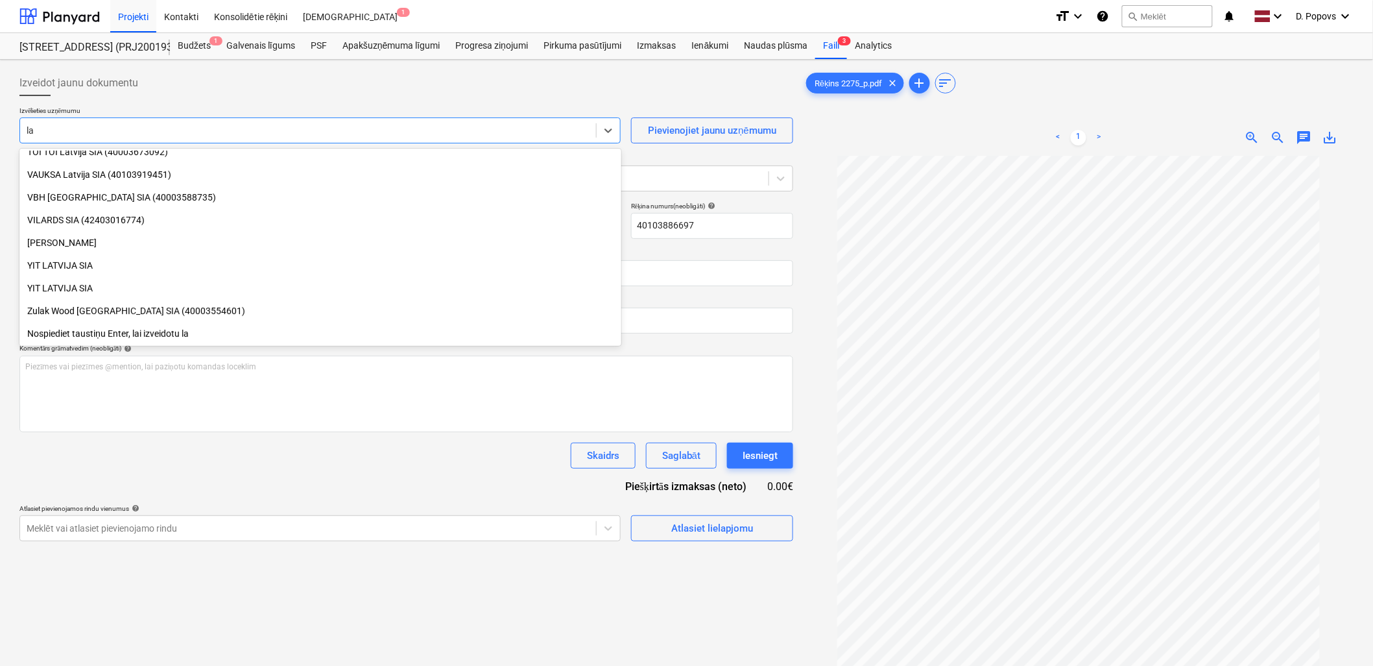
scroll to position [1917, 0]
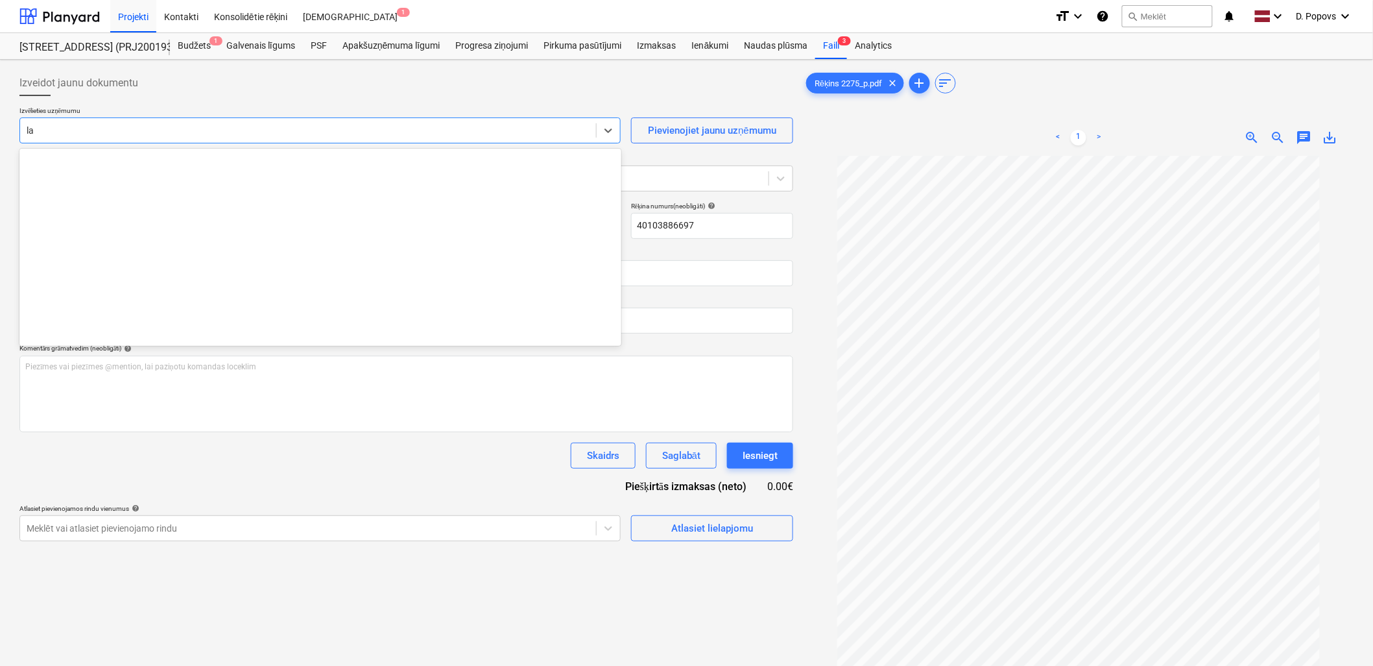
type input "l"
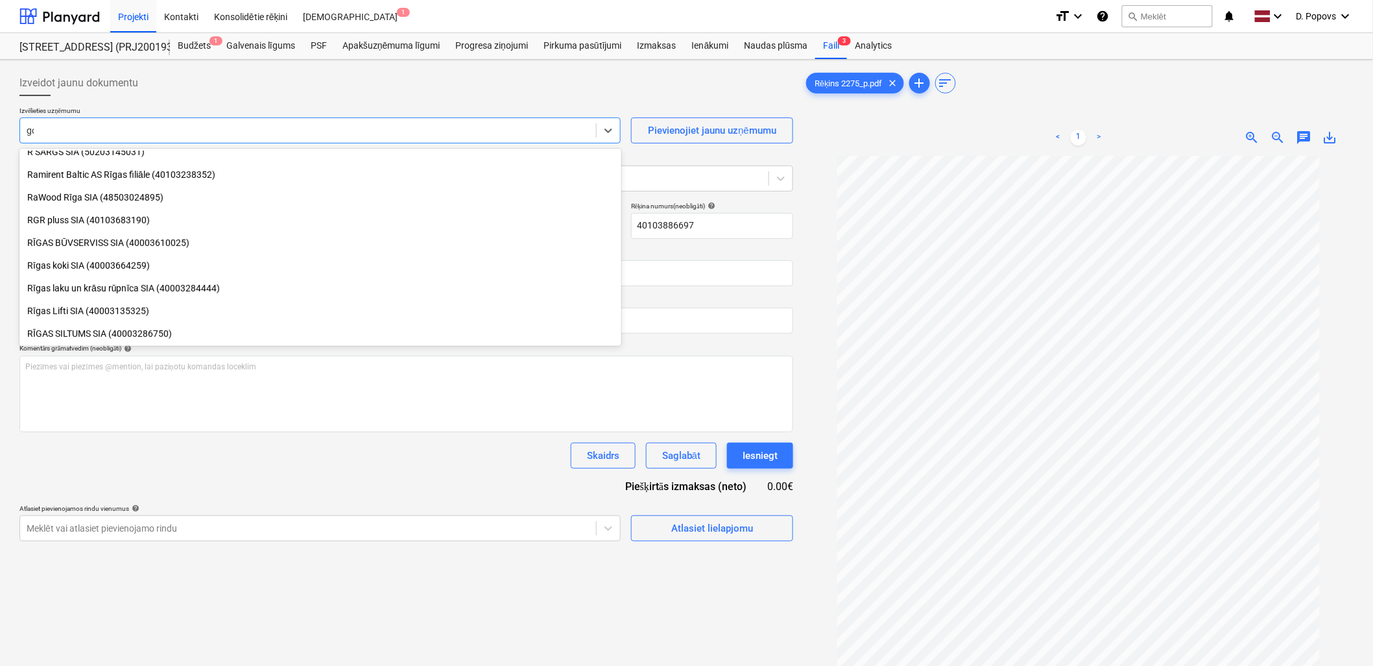
type input "gop"
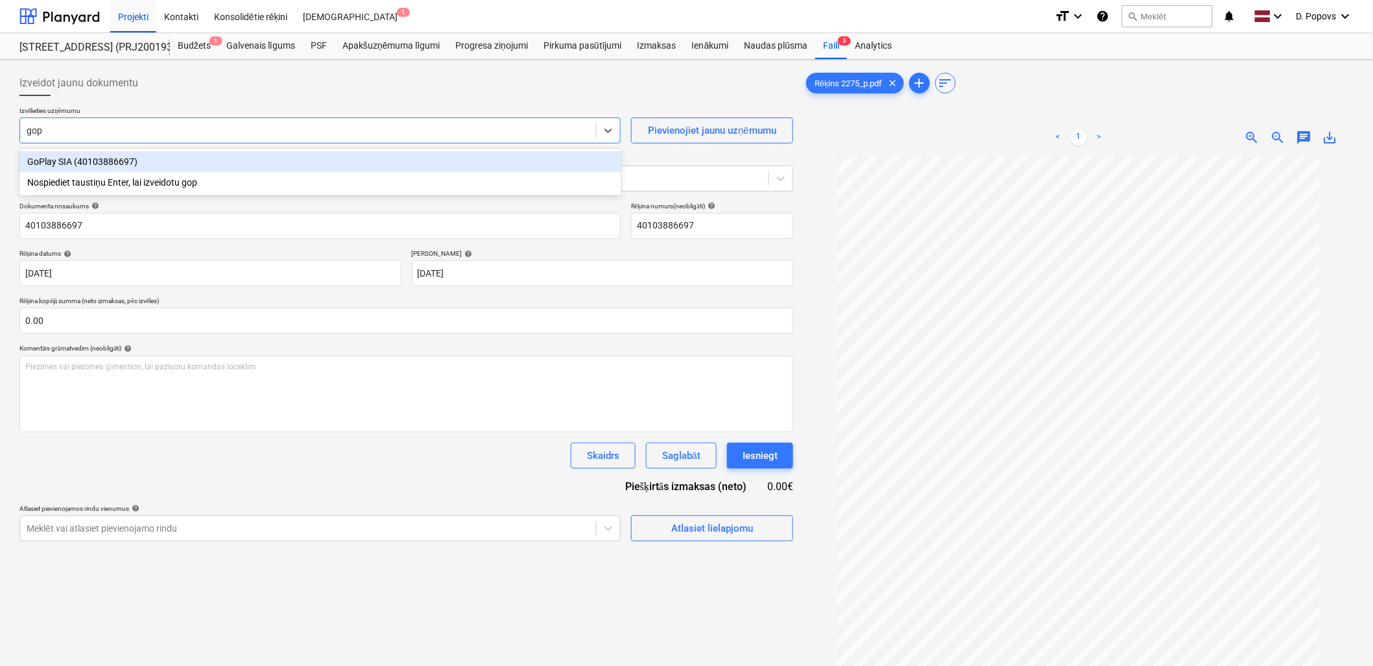
click at [202, 158] on div "GoPlay SIA (40103886697)" at bounding box center [320, 161] width 602 height 21
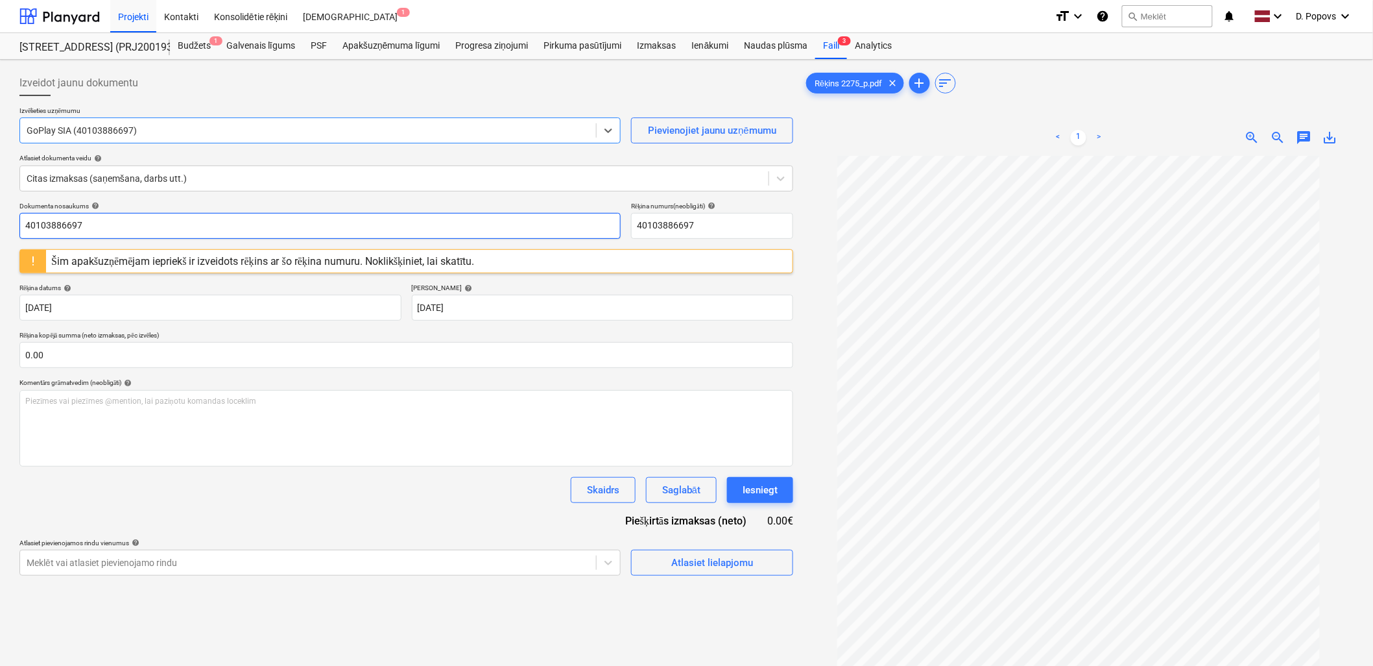
click at [211, 223] on input "40103886697" at bounding box center [319, 226] width 601 height 26
drag, startPoint x: 109, startPoint y: 237, endPoint x: -3, endPoint y: 241, distance: 112.3
click at [0, 241] on html "Projekti Kontakti Konsolidētie rēķini Iesūtne 1 format_size keyboard_arrow_down…" at bounding box center [686, 333] width 1373 height 666
type input "2275"
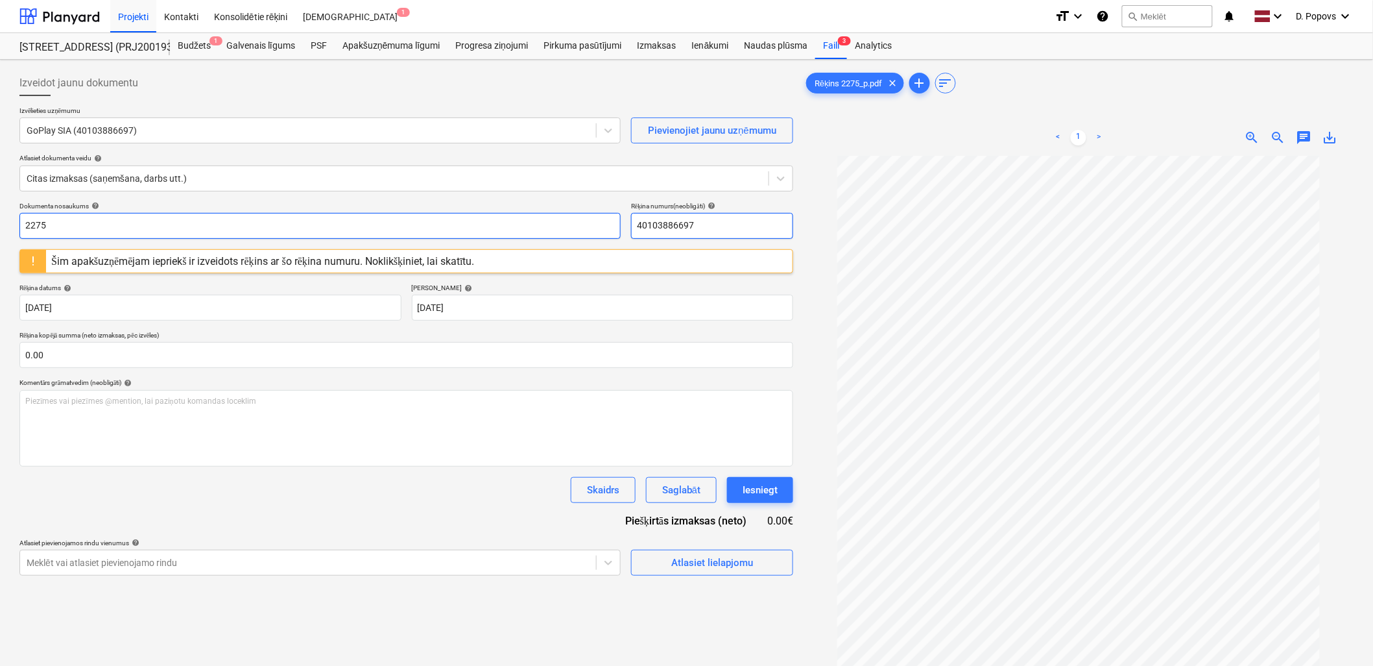
drag, startPoint x: 708, startPoint y: 215, endPoint x: 527, endPoint y: 227, distance: 180.7
click at [527, 227] on div "Dokumenta nosaukums help 2275 Rēķina numurs (neobligāti) help 40103886697" at bounding box center [406, 220] width 774 height 37
paste input "2275"
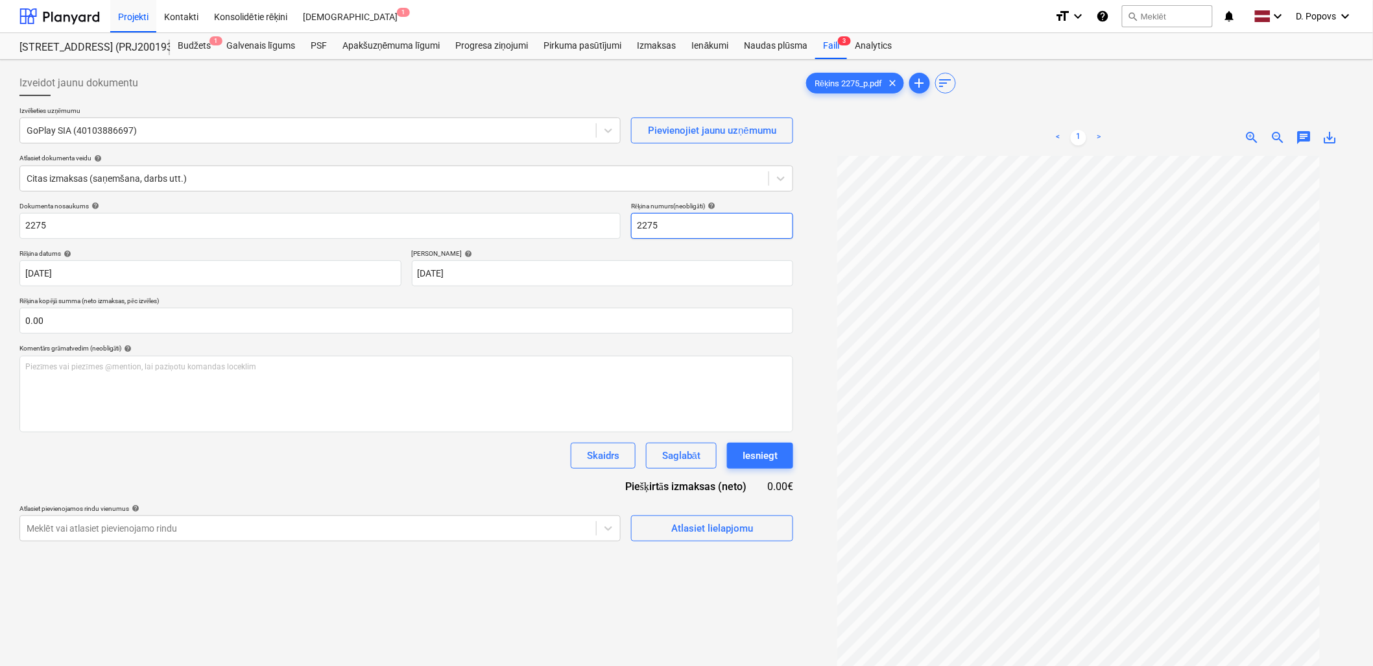
type input "2275"
click at [418, 471] on div "Dokumenta nosaukums help 2275 Rēķina numurs (neobligāti) help 2275 Rēķina datum…" at bounding box center [406, 371] width 774 height 339
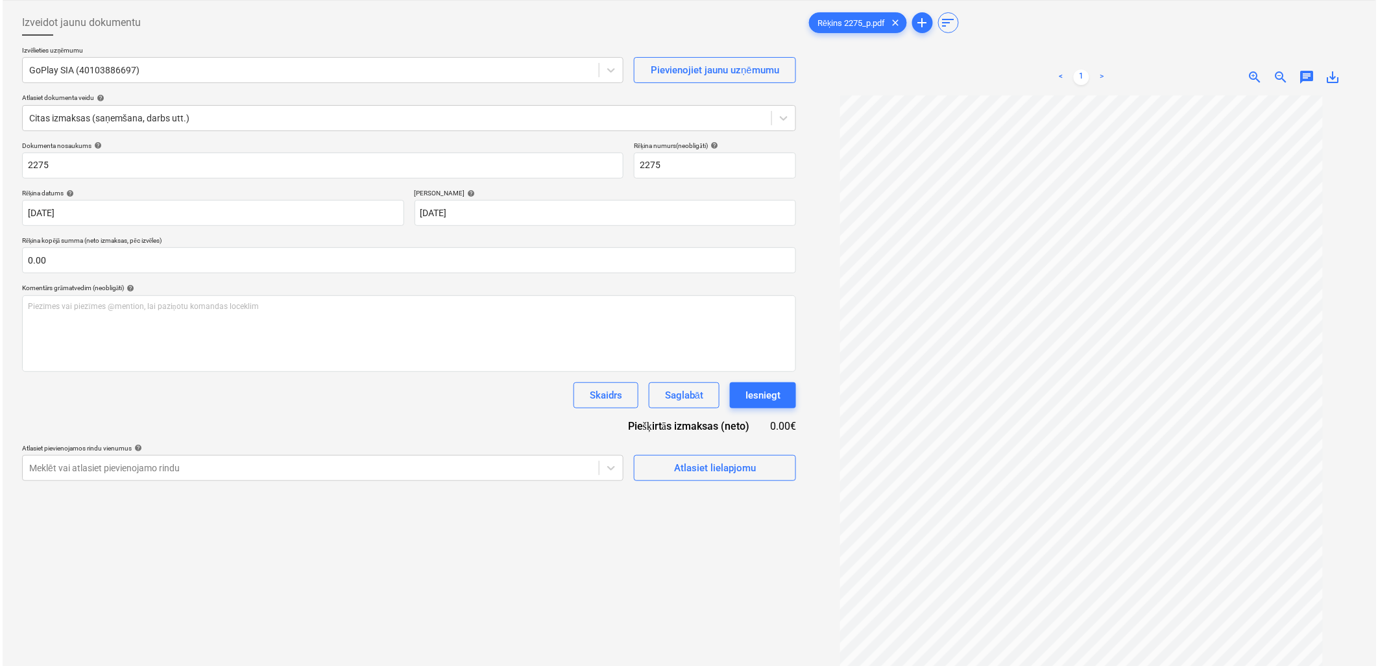
scroll to position [130, 0]
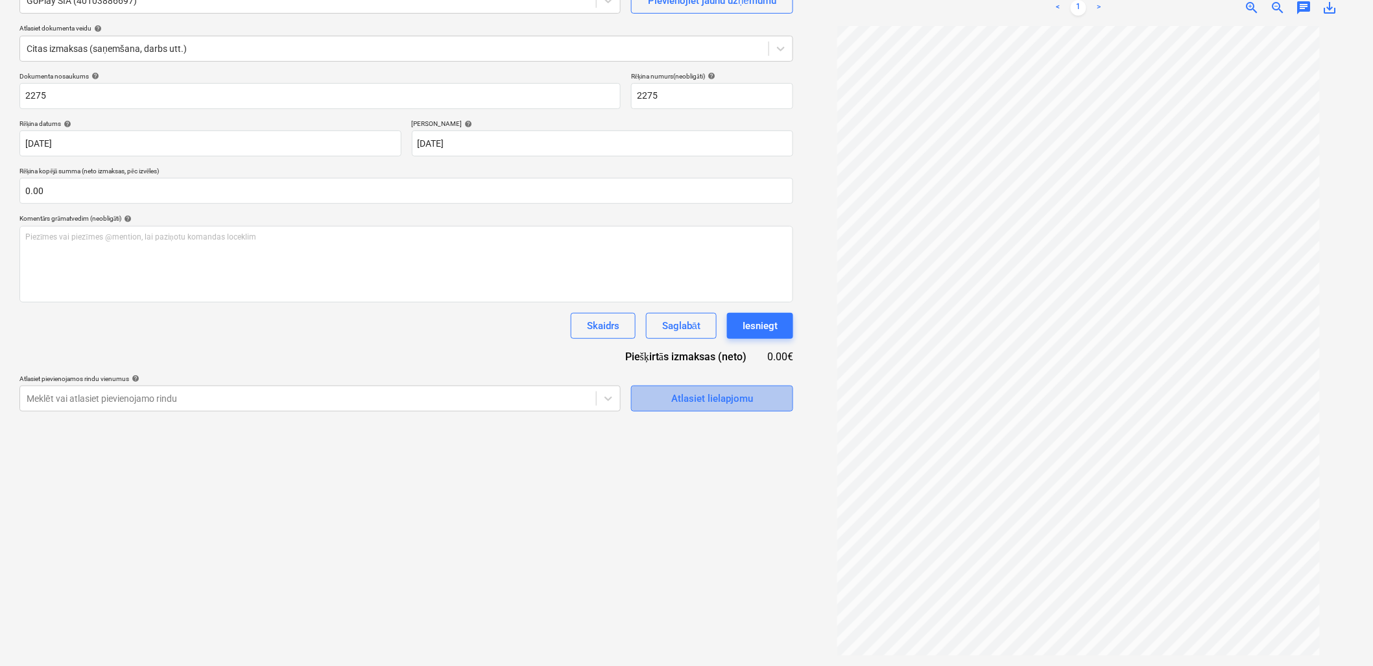
click at [693, 400] on div "Atlasiet lielapjomu" at bounding box center [712, 398] width 82 height 17
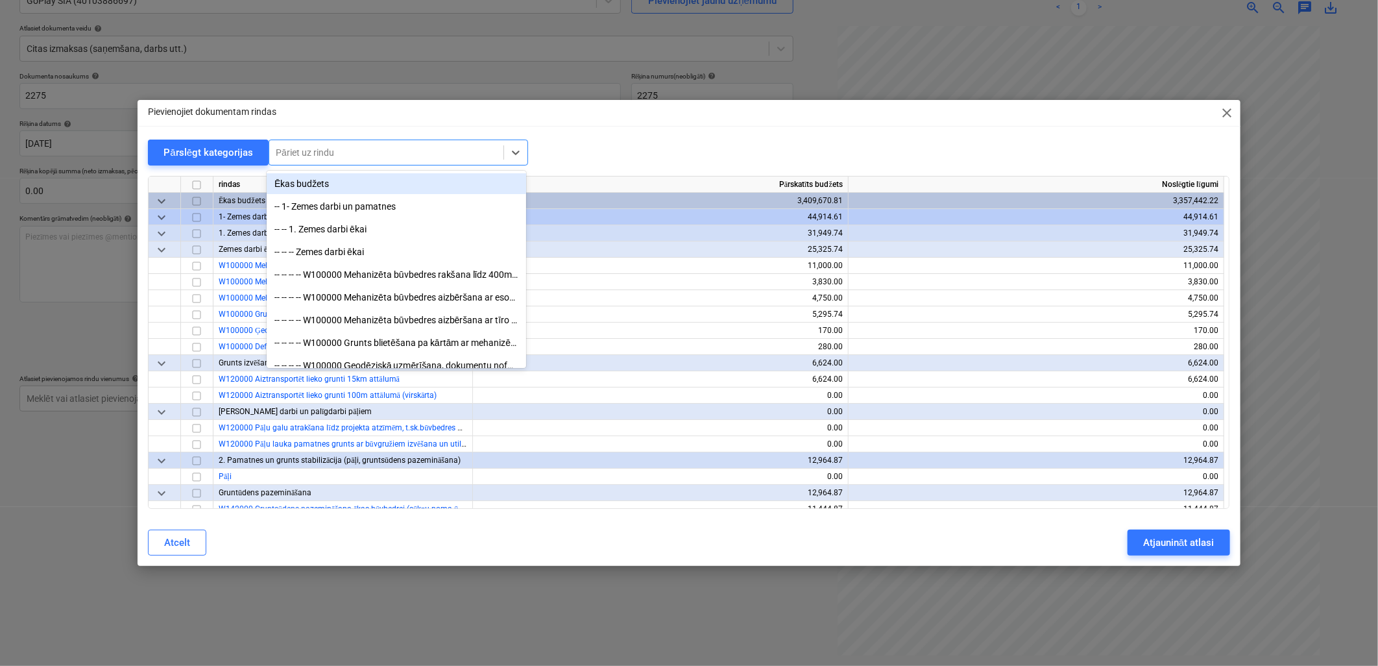
click at [335, 151] on div at bounding box center [386, 152] width 221 height 13
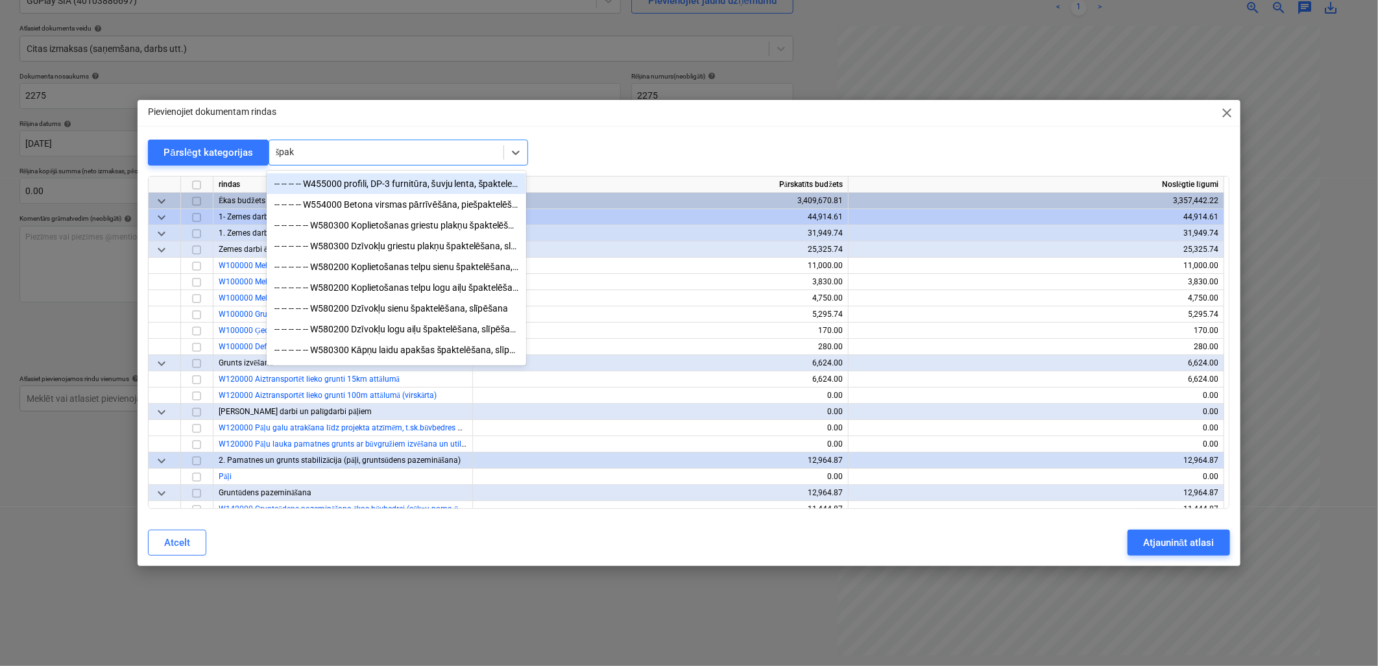
type input "špakt"
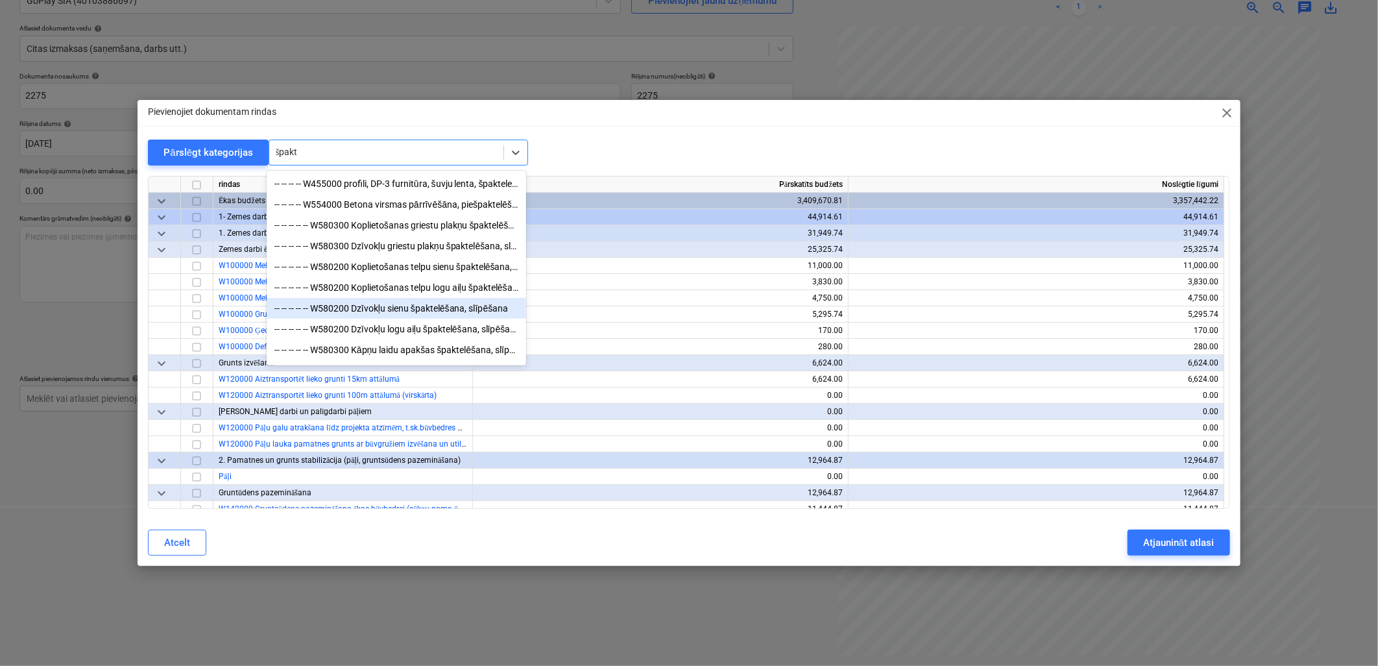
click at [420, 314] on div "-- -- -- -- -- W580200 Dzīvokļu sienu špaktelēšana, slīpēšana" at bounding box center [397, 308] width 260 height 21
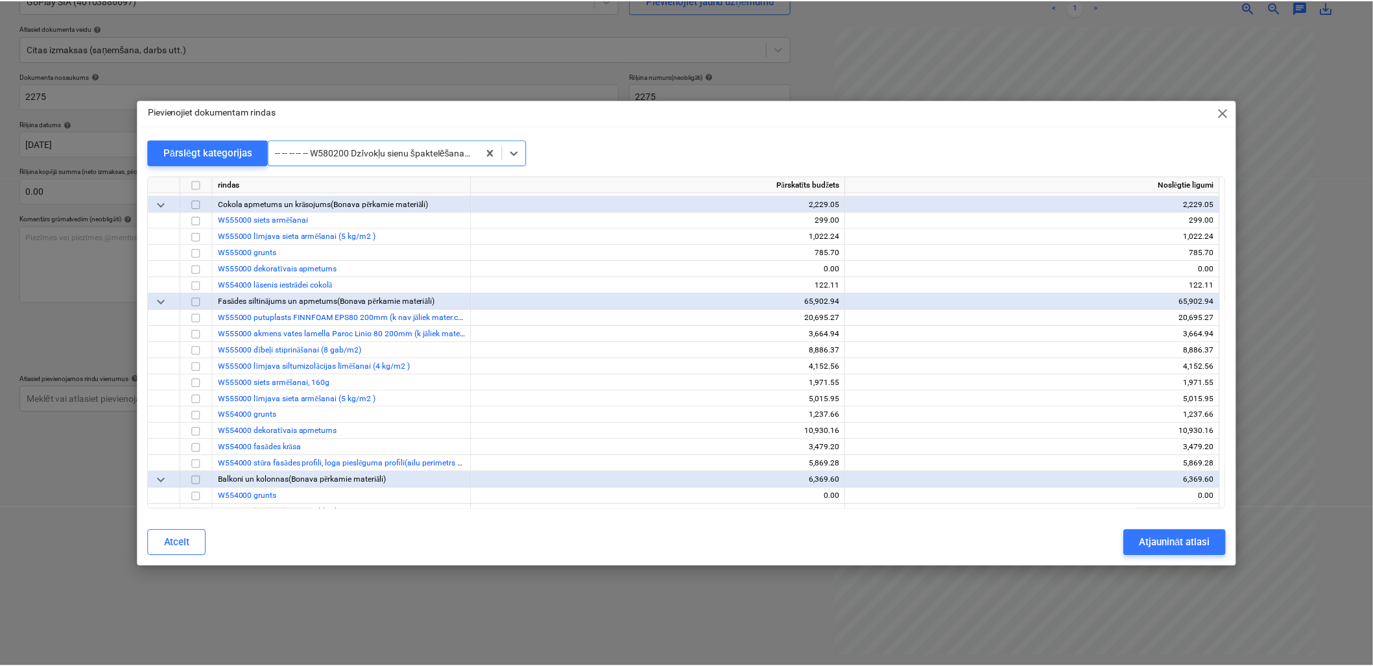
scroll to position [6974, 0]
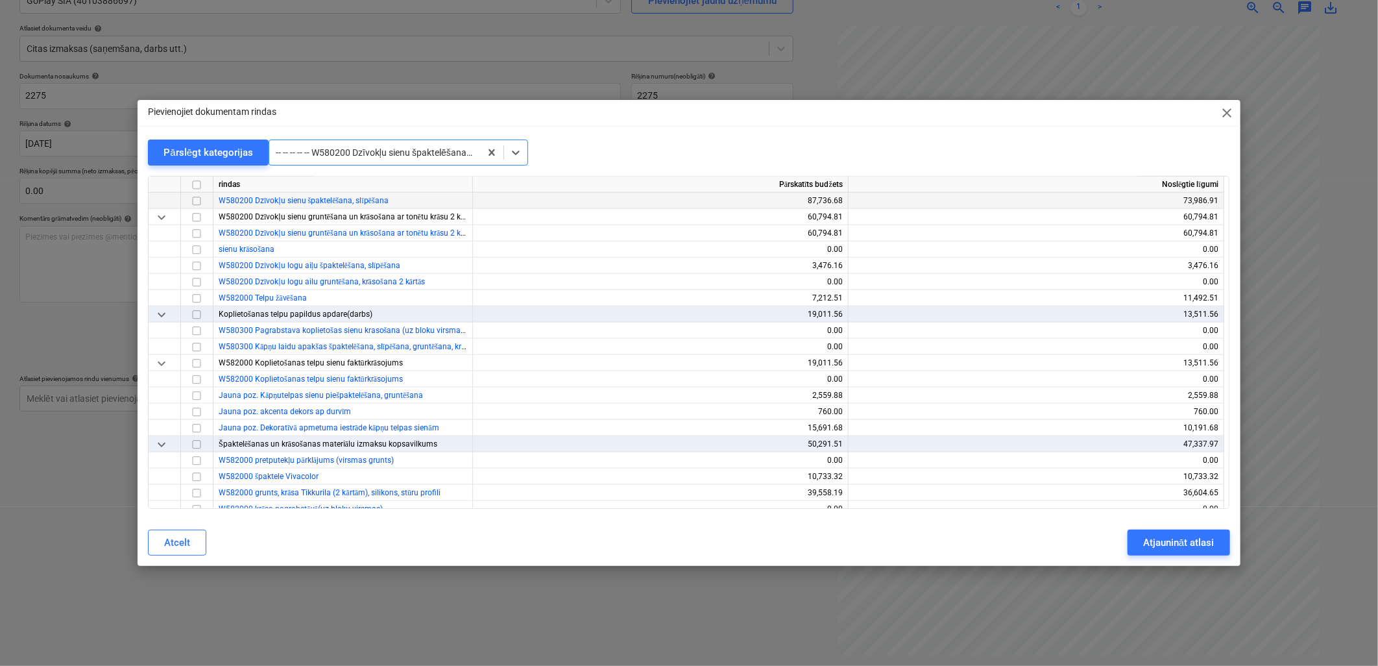
click at [188, 199] on div at bounding box center [197, 201] width 32 height 16
click at [193, 200] on input "checkbox" at bounding box center [197, 201] width 16 height 16
click at [1190, 534] on div "Atjaunināt atlasi" at bounding box center [1178, 542] width 71 height 17
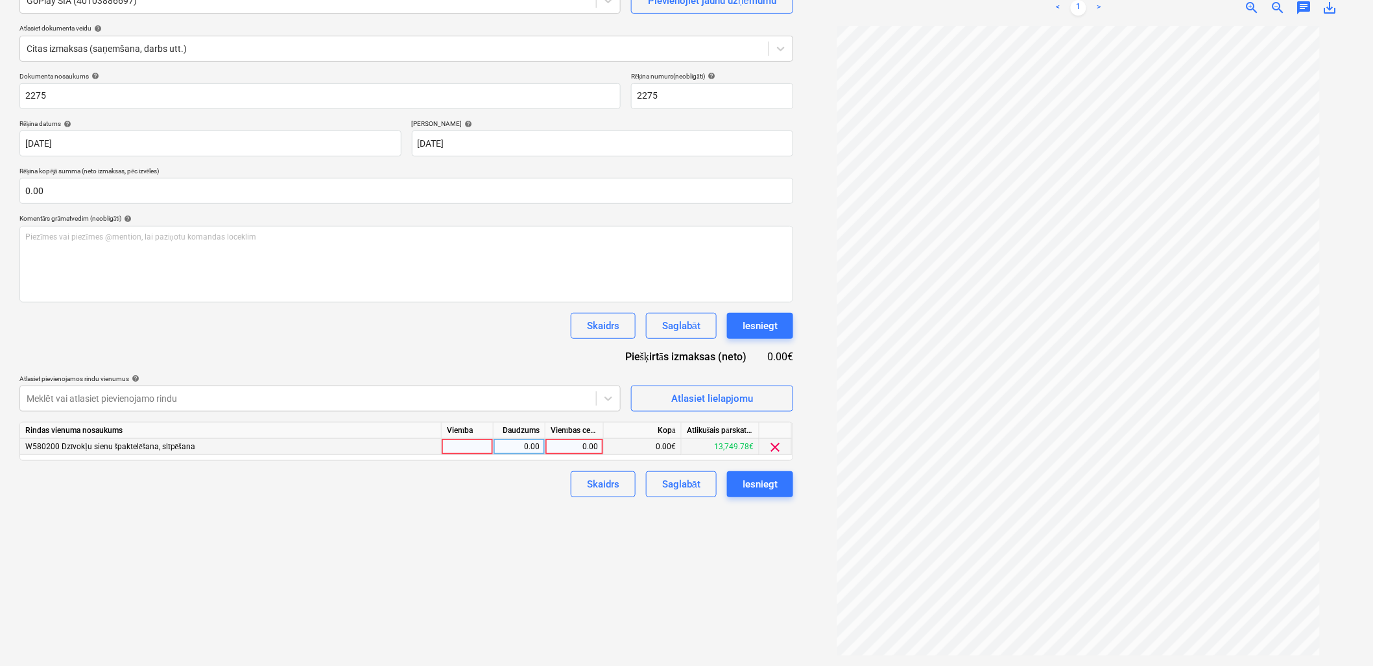
click at [559, 446] on div "0.00" at bounding box center [574, 447] width 47 height 16
type input "4944"
click at [444, 550] on div "Izveidot jaunu dokumentu Izvēlieties uzņēmumu GoPlay SIA (40103886697) Pievieno…" at bounding box center [406, 297] width 784 height 725
click at [677, 481] on div "Saglabāt" at bounding box center [681, 484] width 38 height 17
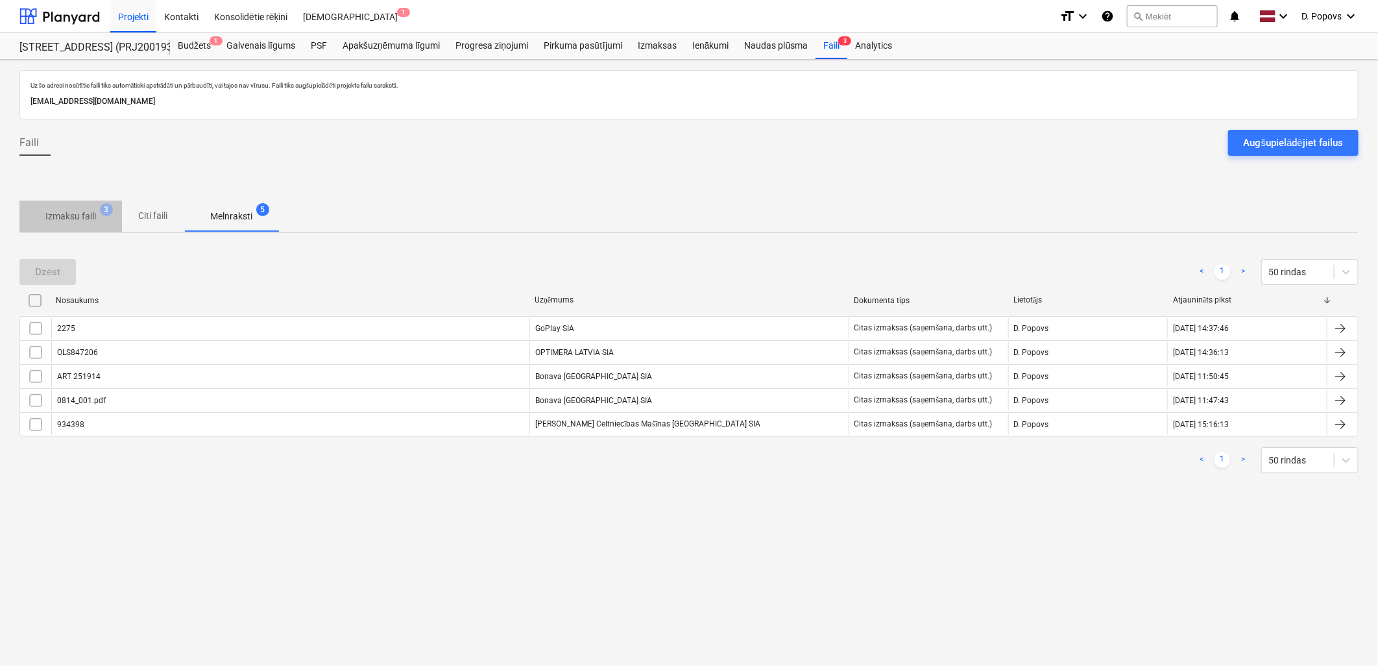
click at [60, 230] on button "Izmaksu faili 3" at bounding box center [70, 215] width 103 height 31
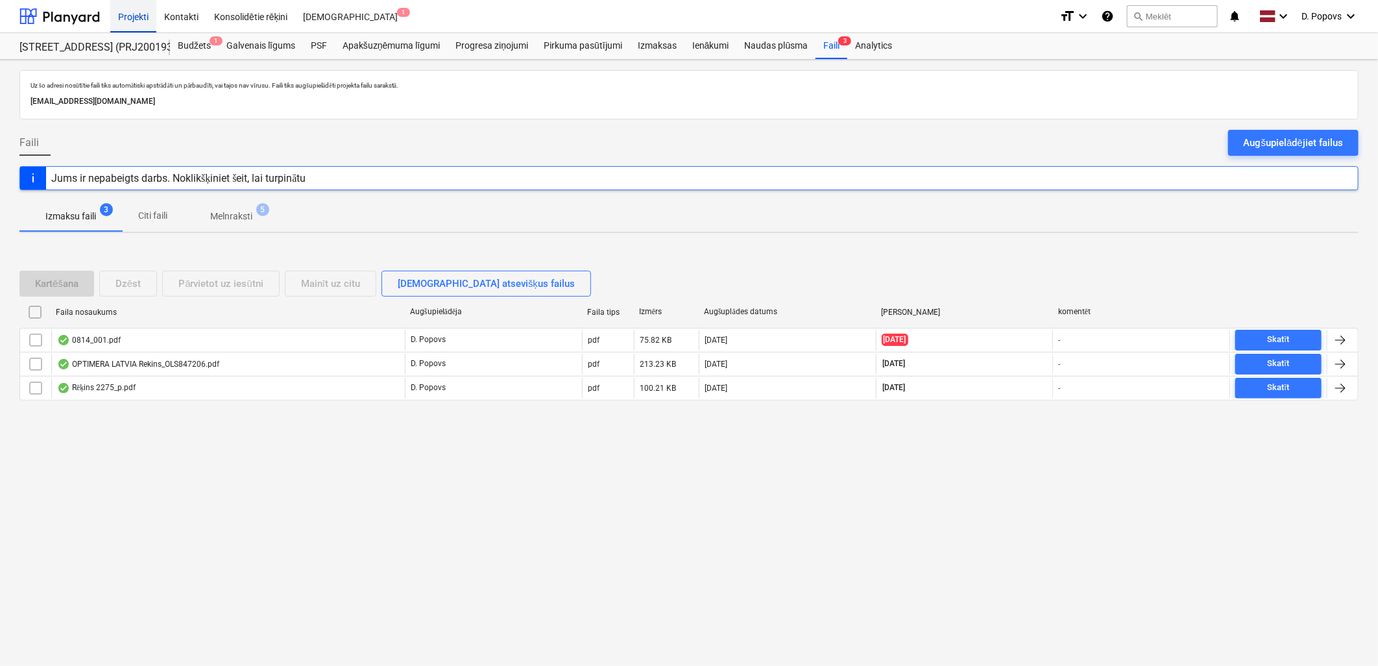
click at [149, 22] on div "Projekti" at bounding box center [133, 15] width 46 height 33
